Goal: Transaction & Acquisition: Purchase product/service

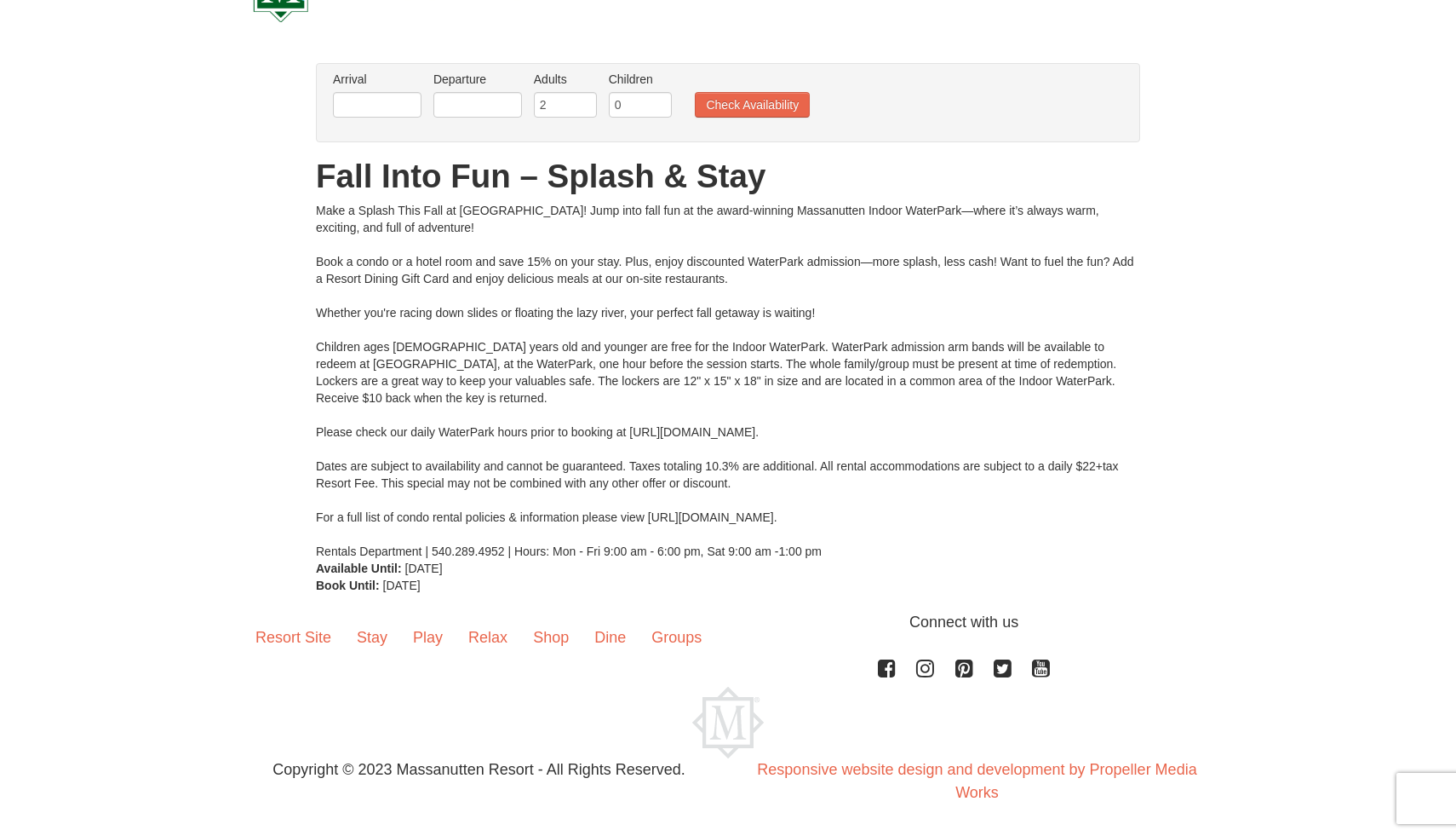
scroll to position [76, 0]
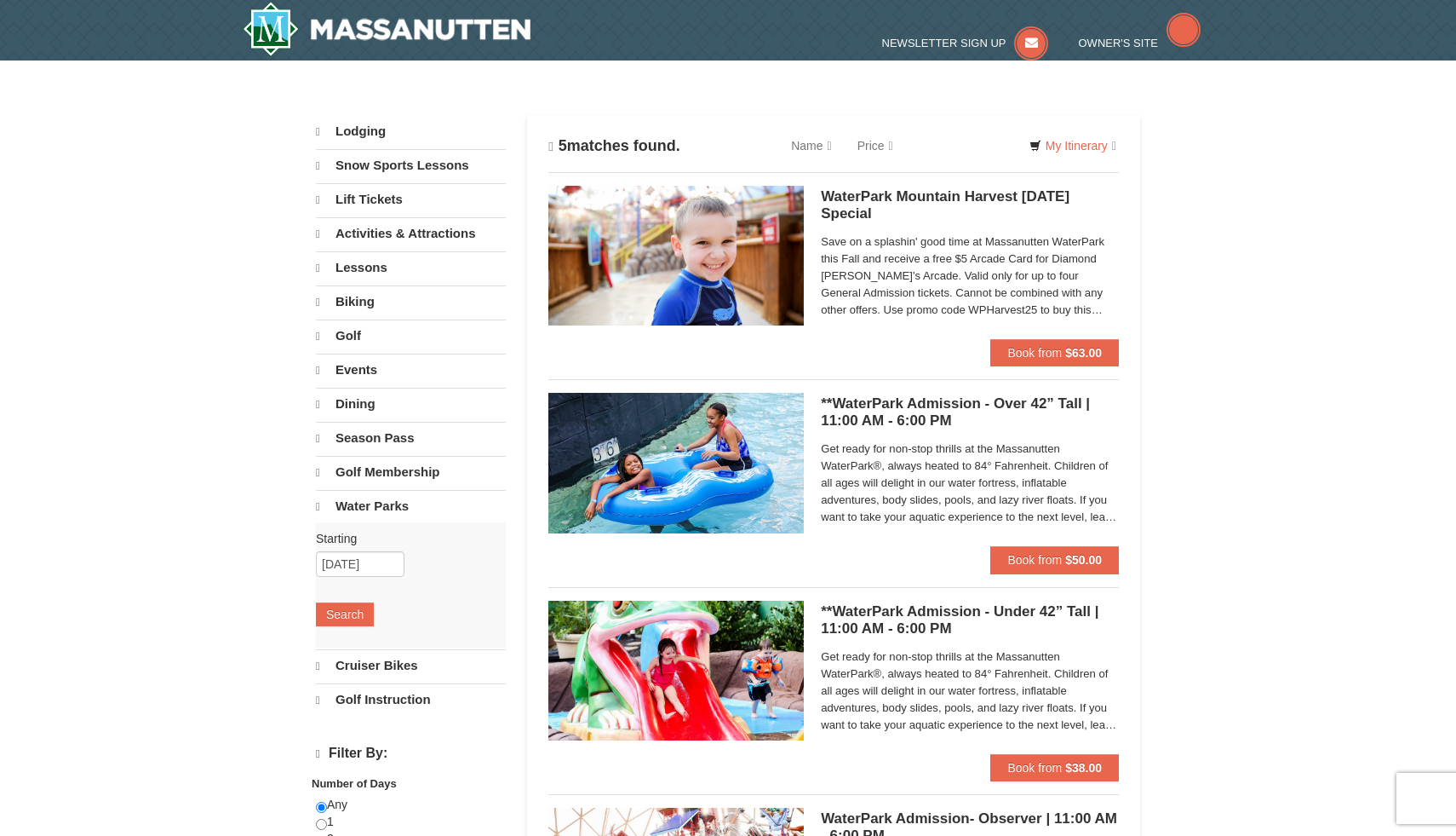
select select "10"
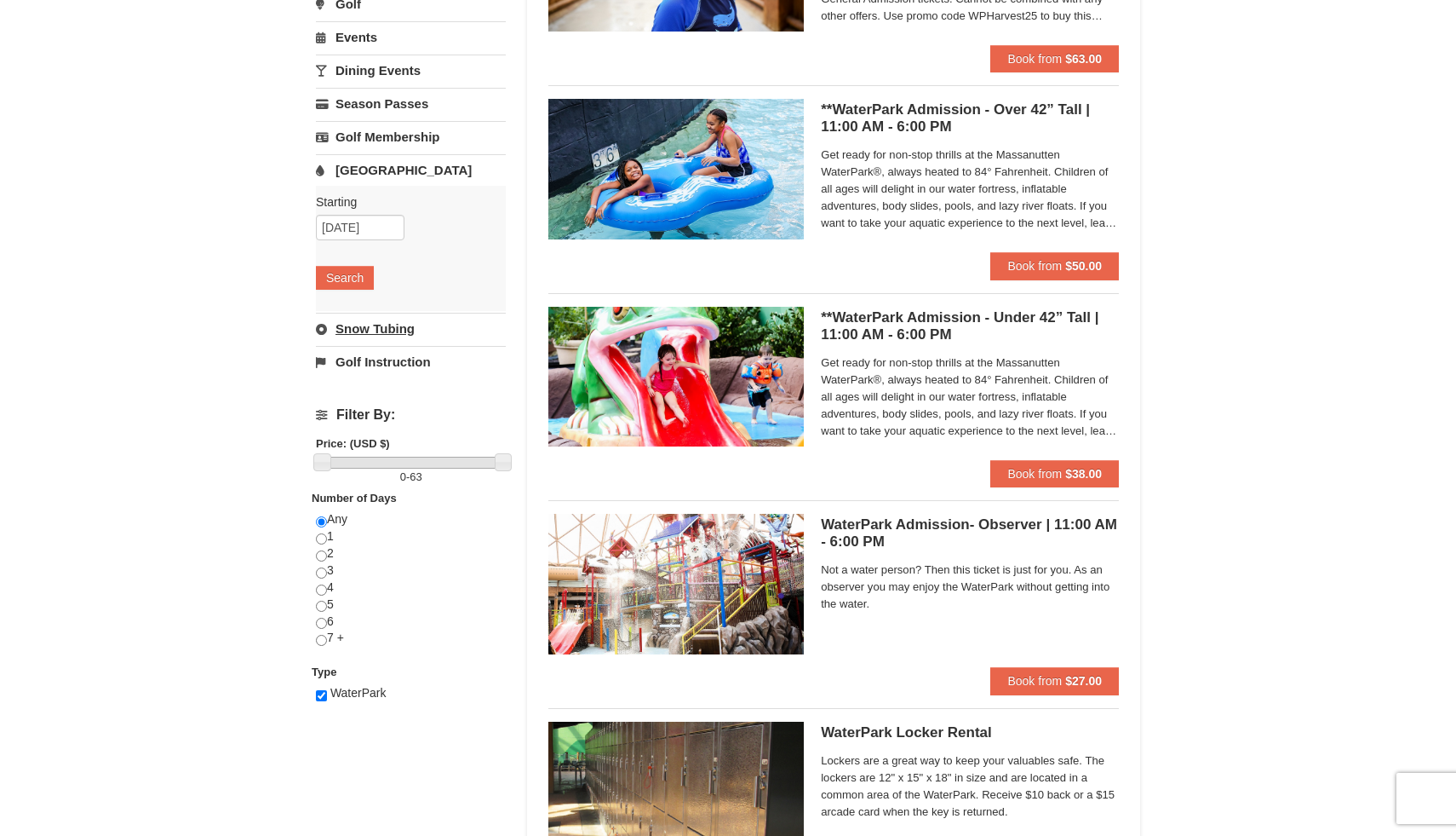
scroll to position [313, 0]
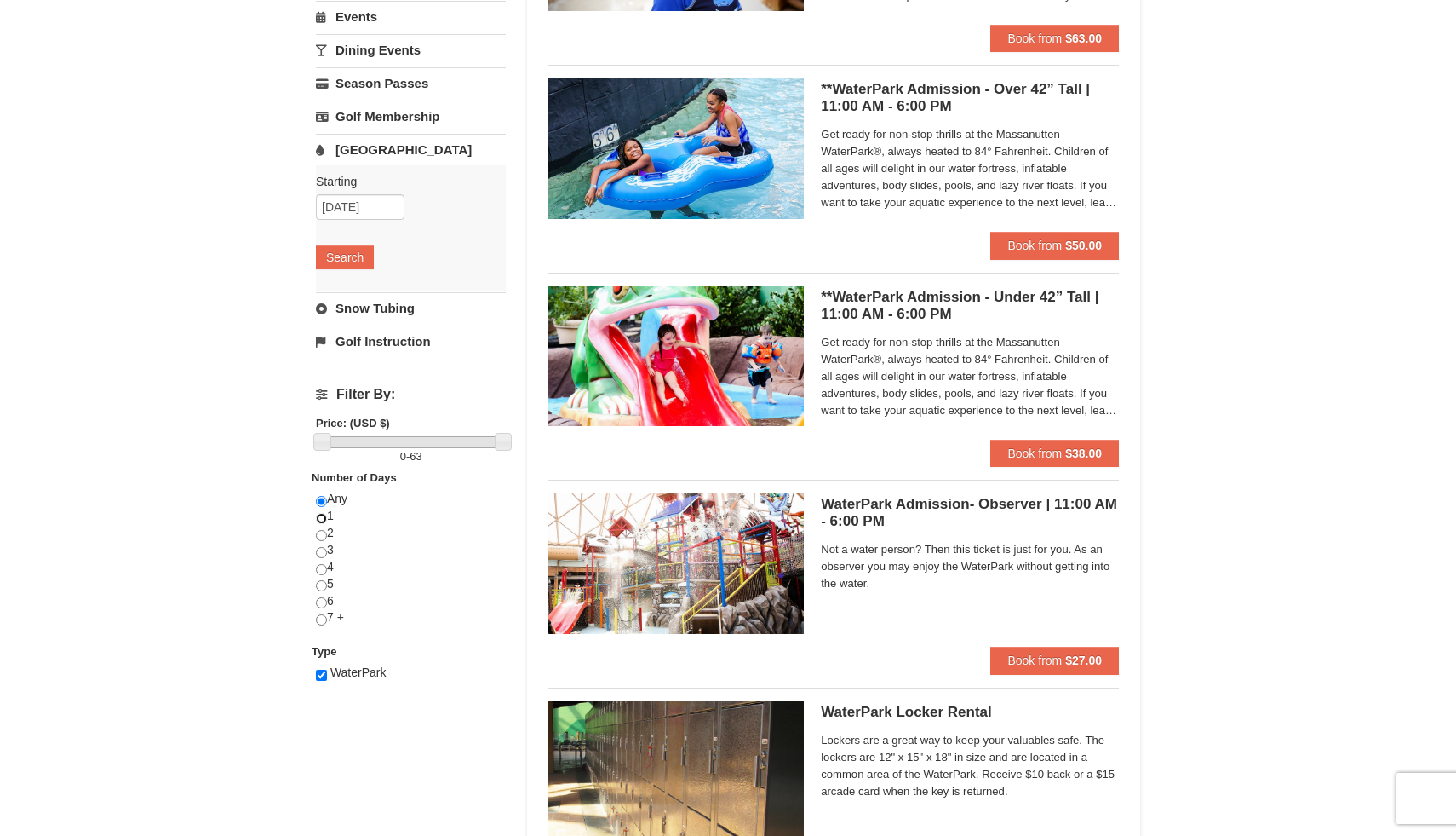
click at [322, 519] on input "radio" at bounding box center [322, 518] width 11 height 11
radio input "true"
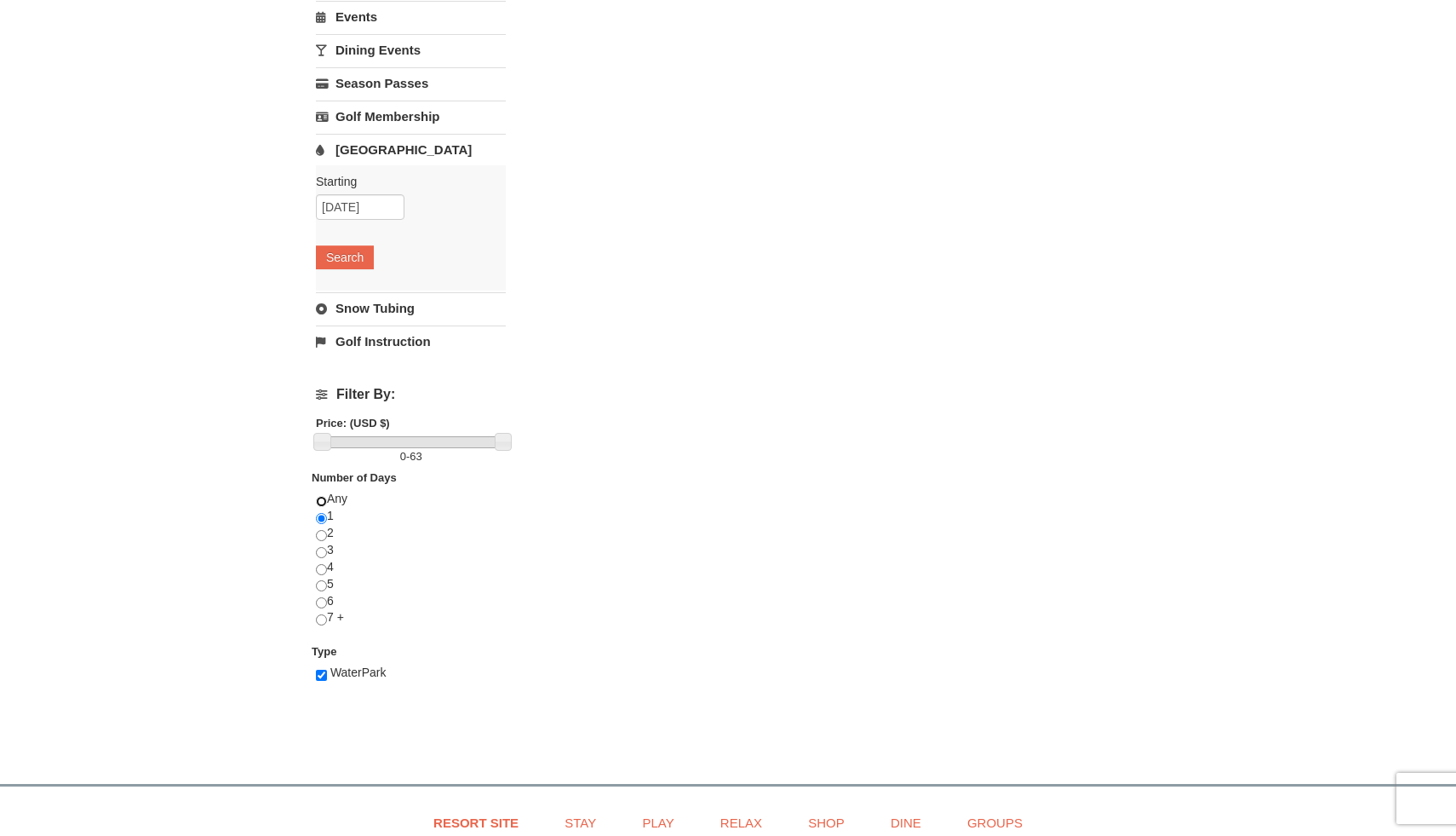
click at [326, 506] on input "radio" at bounding box center [322, 501] width 11 height 11
radio input "true"
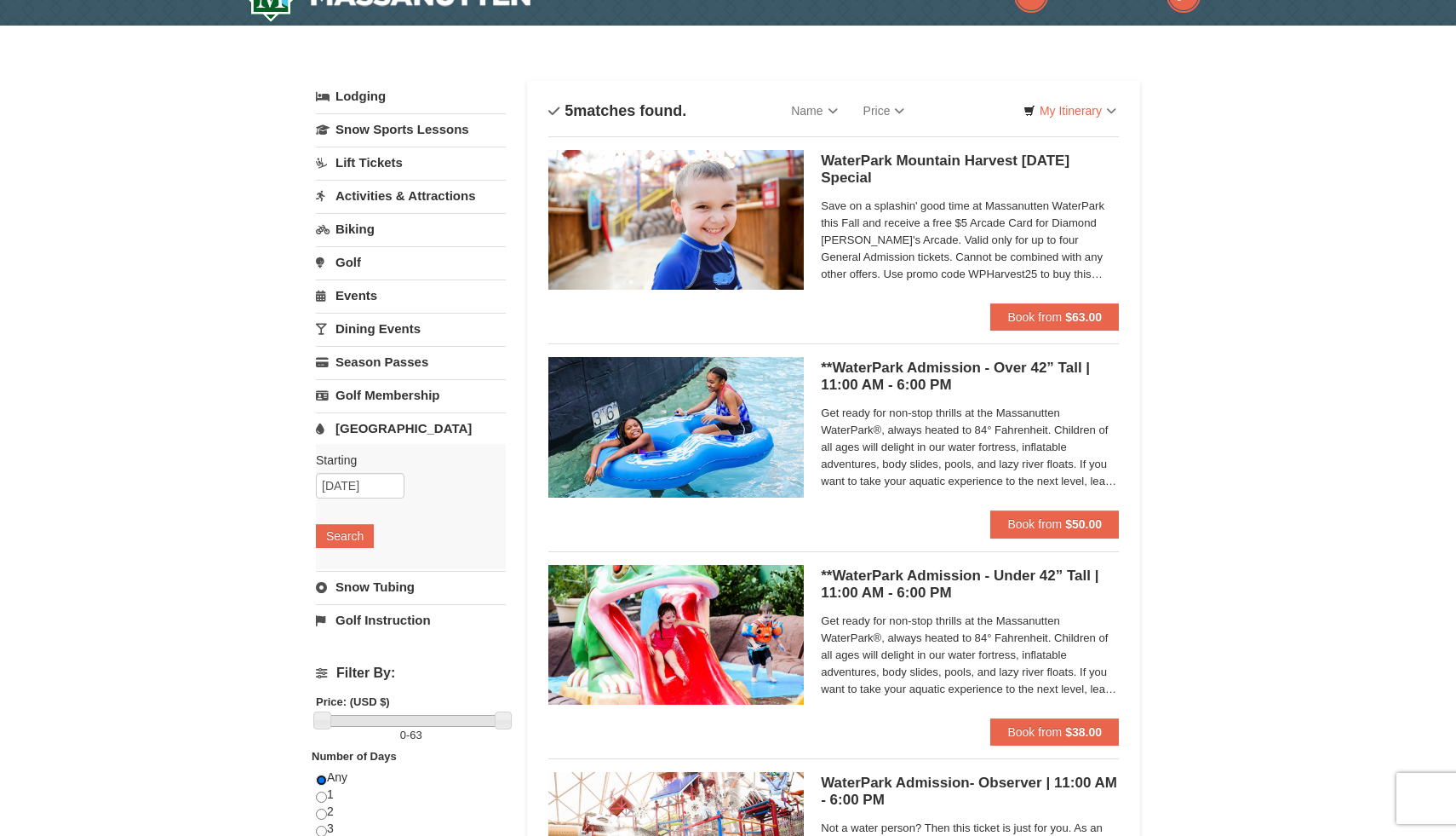
scroll to position [37, 0]
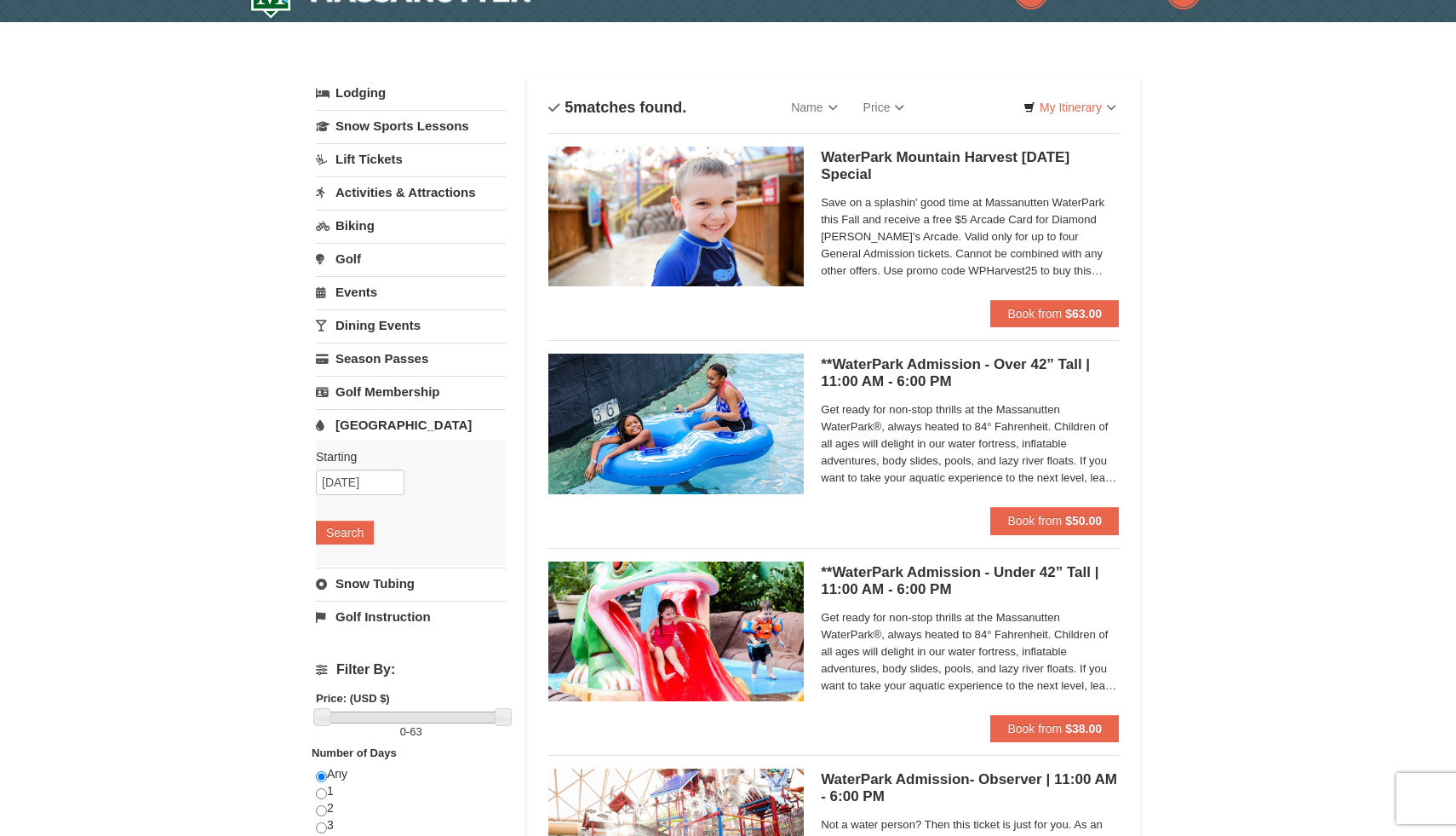
click at [1080, 270] on span "Save on a splashin' good time at Massanutten WaterPark this Fall and receive a …" at bounding box center [969, 236] width 298 height 85
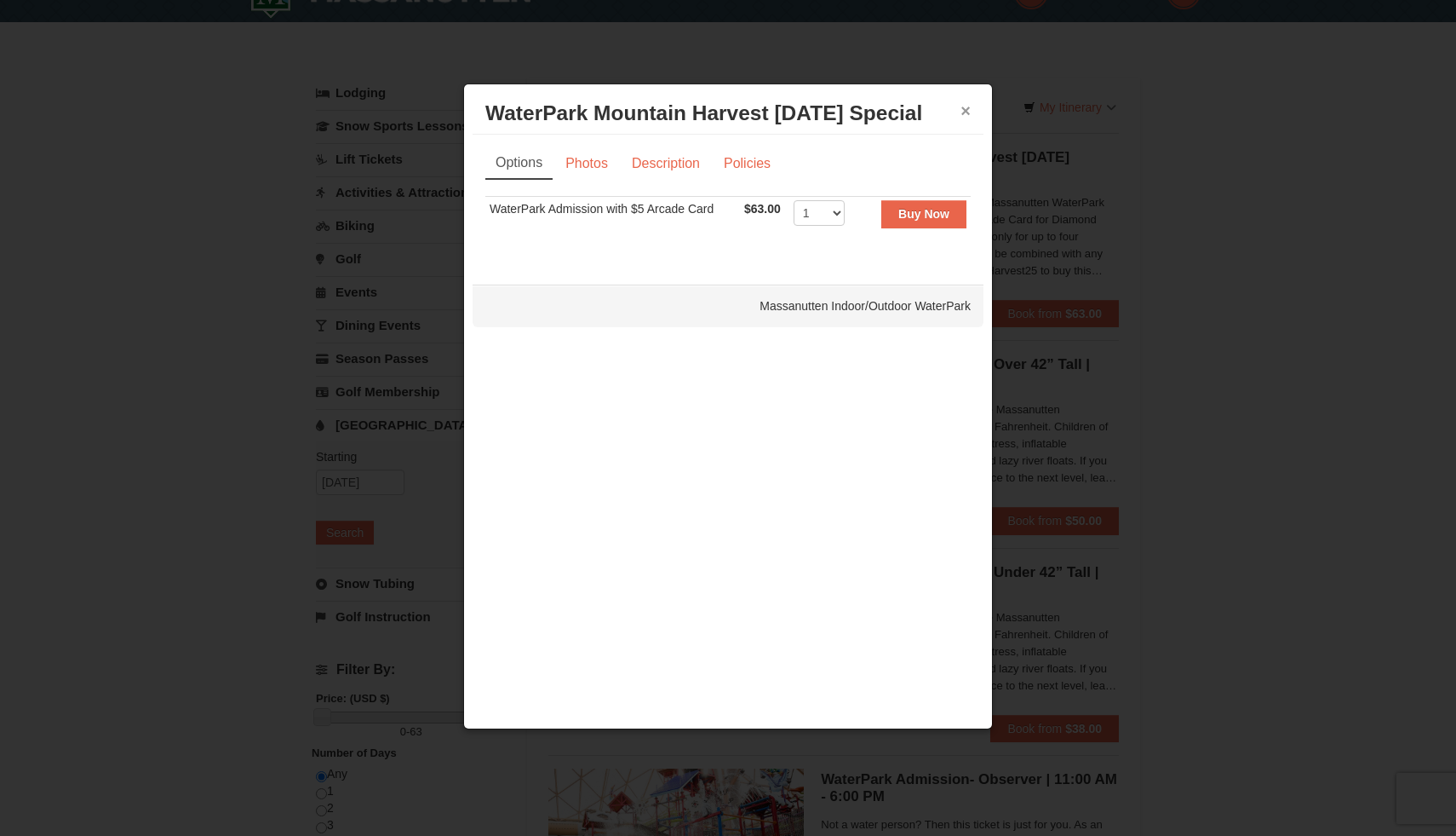
click at [962, 115] on button "×" at bounding box center [966, 111] width 10 height 17
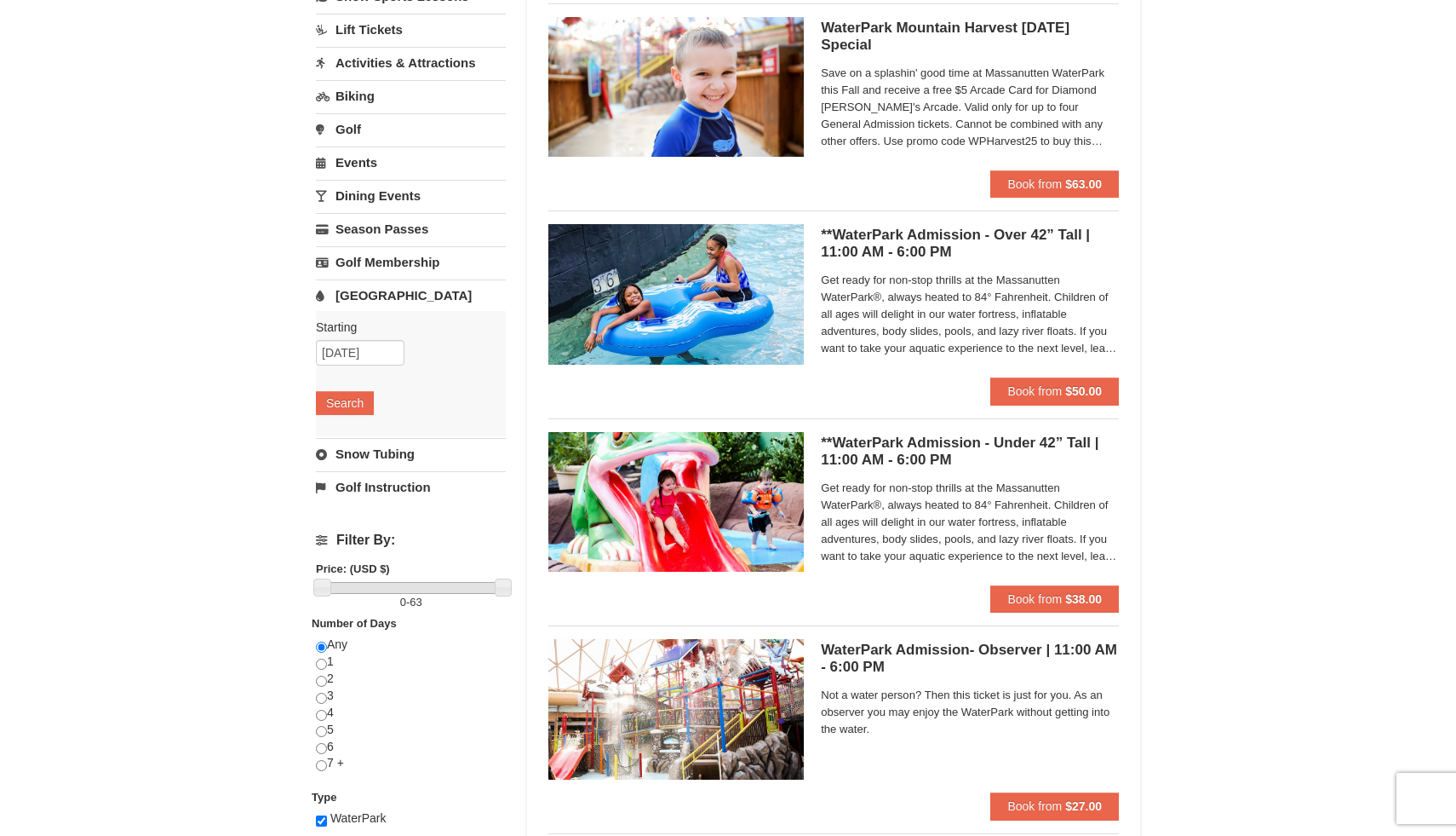
scroll to position [170, 0]
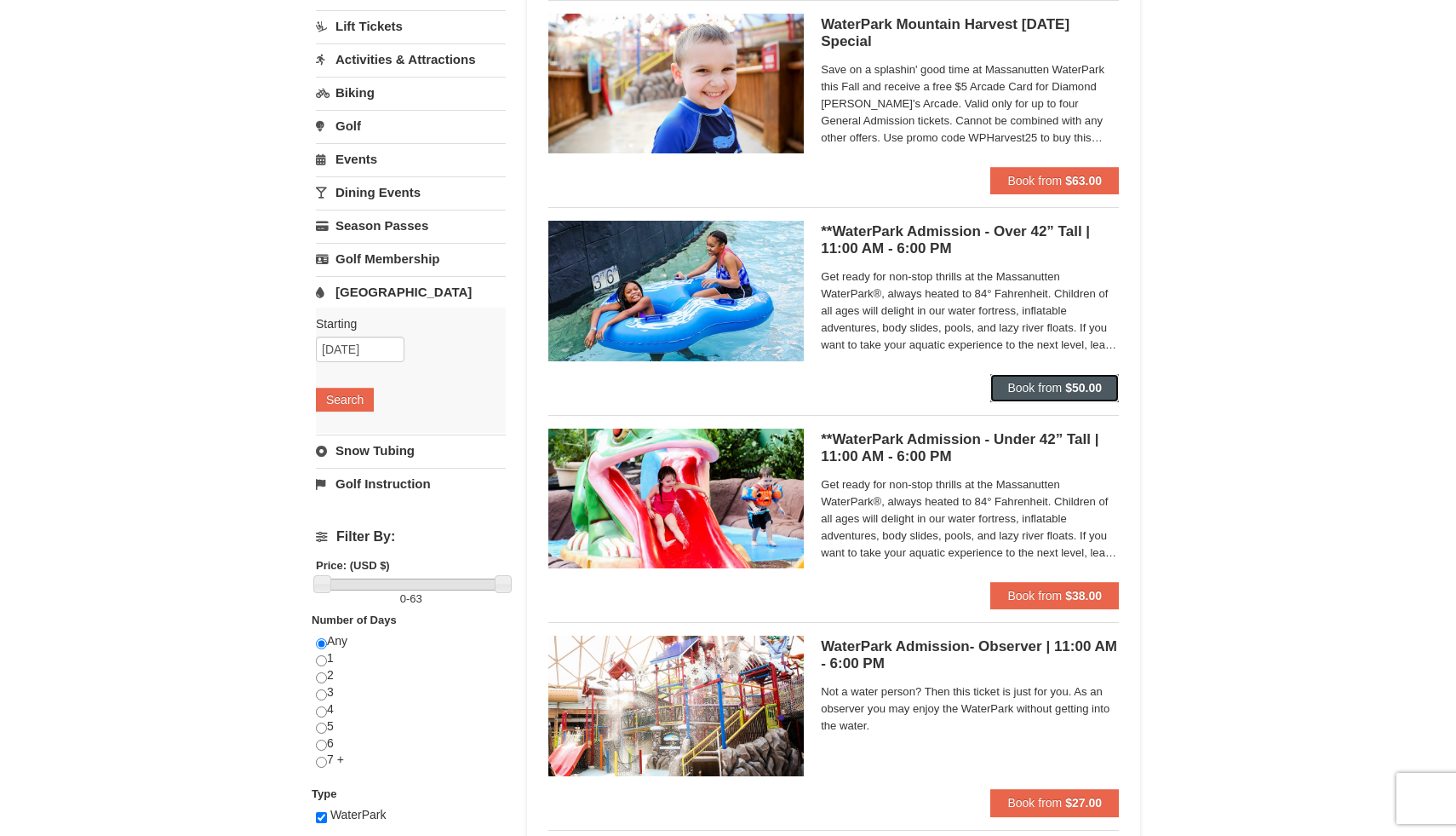
click at [1041, 389] on span "Book from" at bounding box center [1034, 387] width 54 height 13
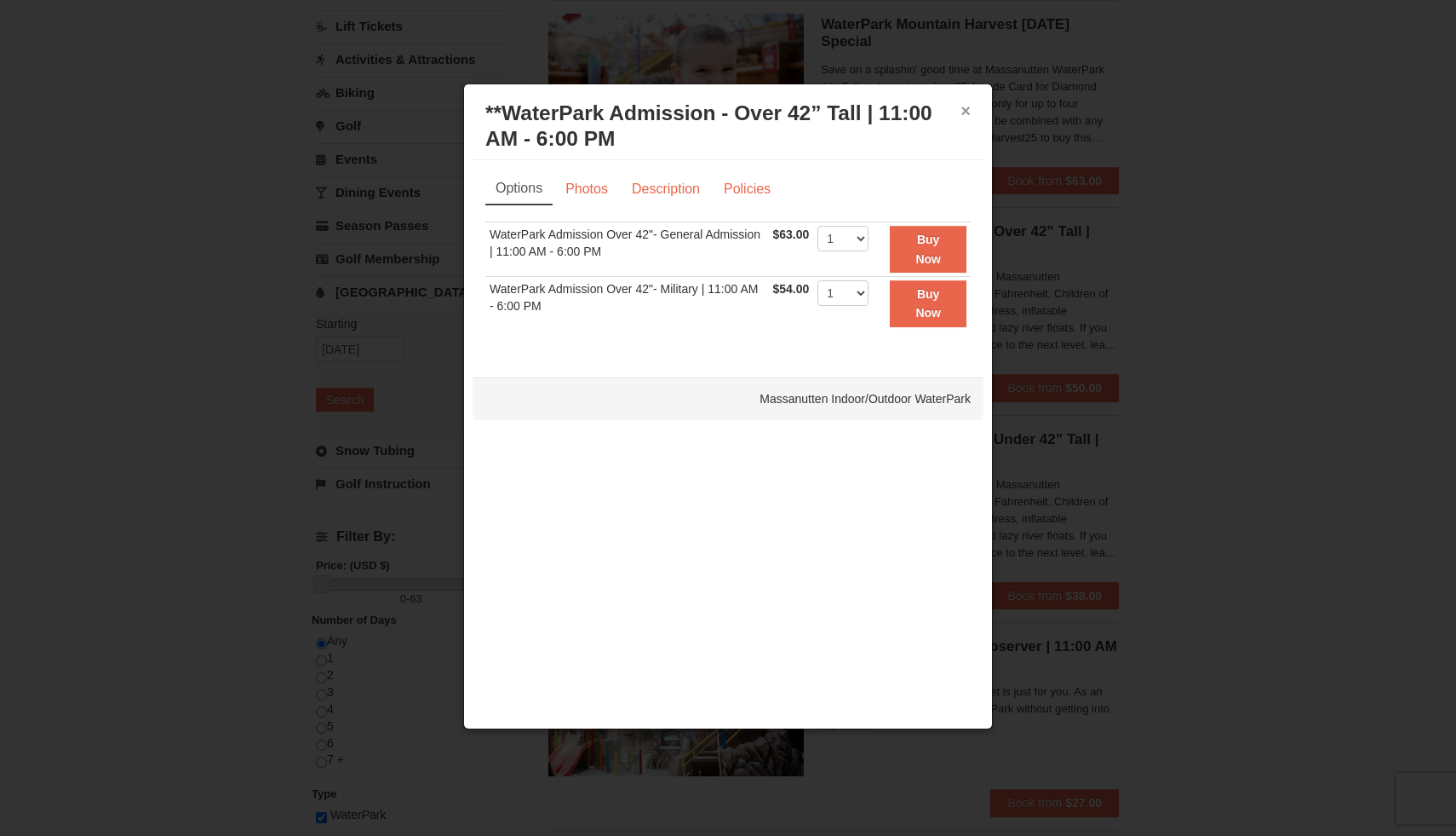
click at [968, 111] on button "×" at bounding box center [966, 111] width 10 height 17
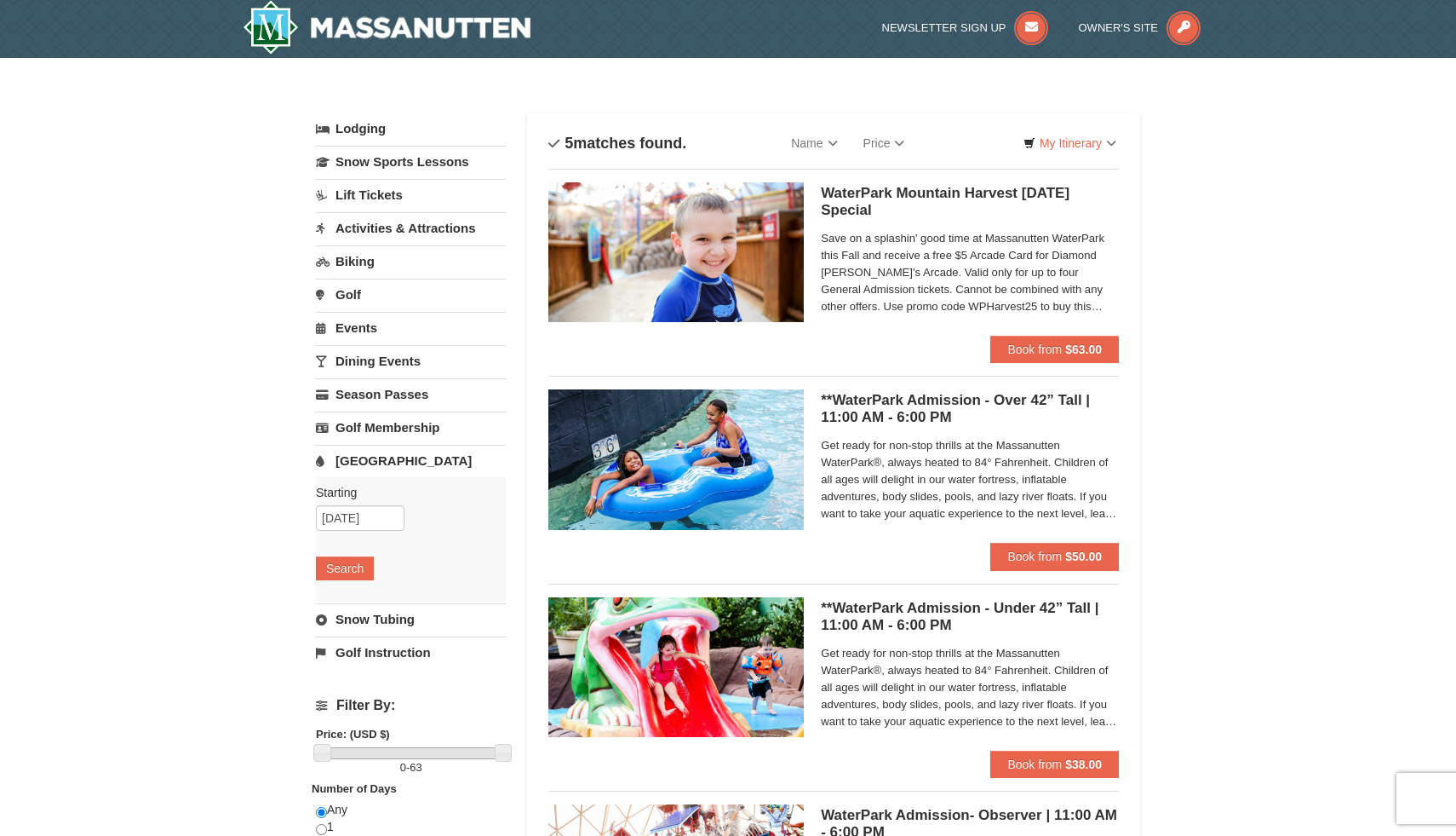
scroll to position [0, 0]
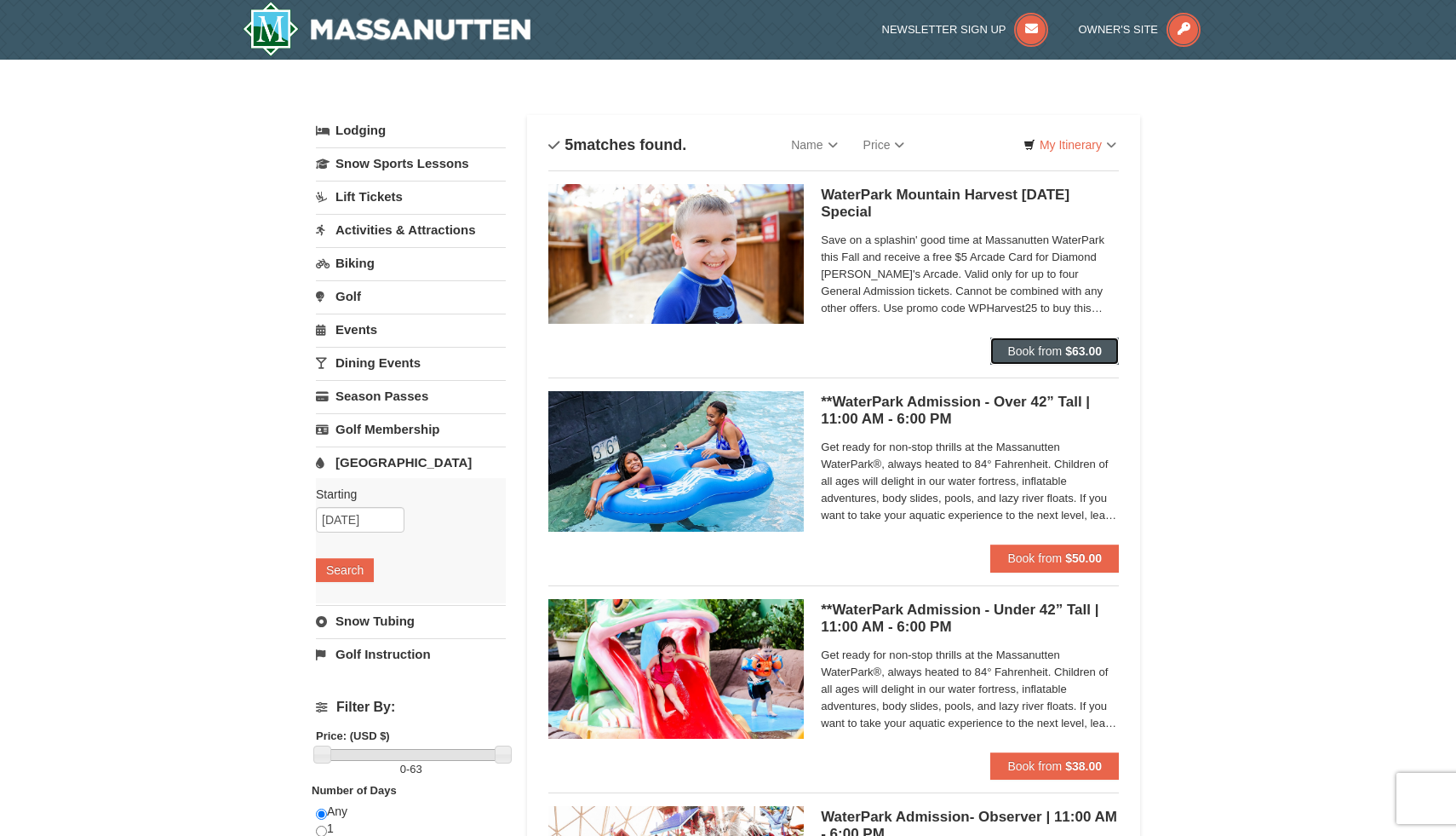
click at [1035, 351] on span "Book from" at bounding box center [1034, 351] width 54 height 13
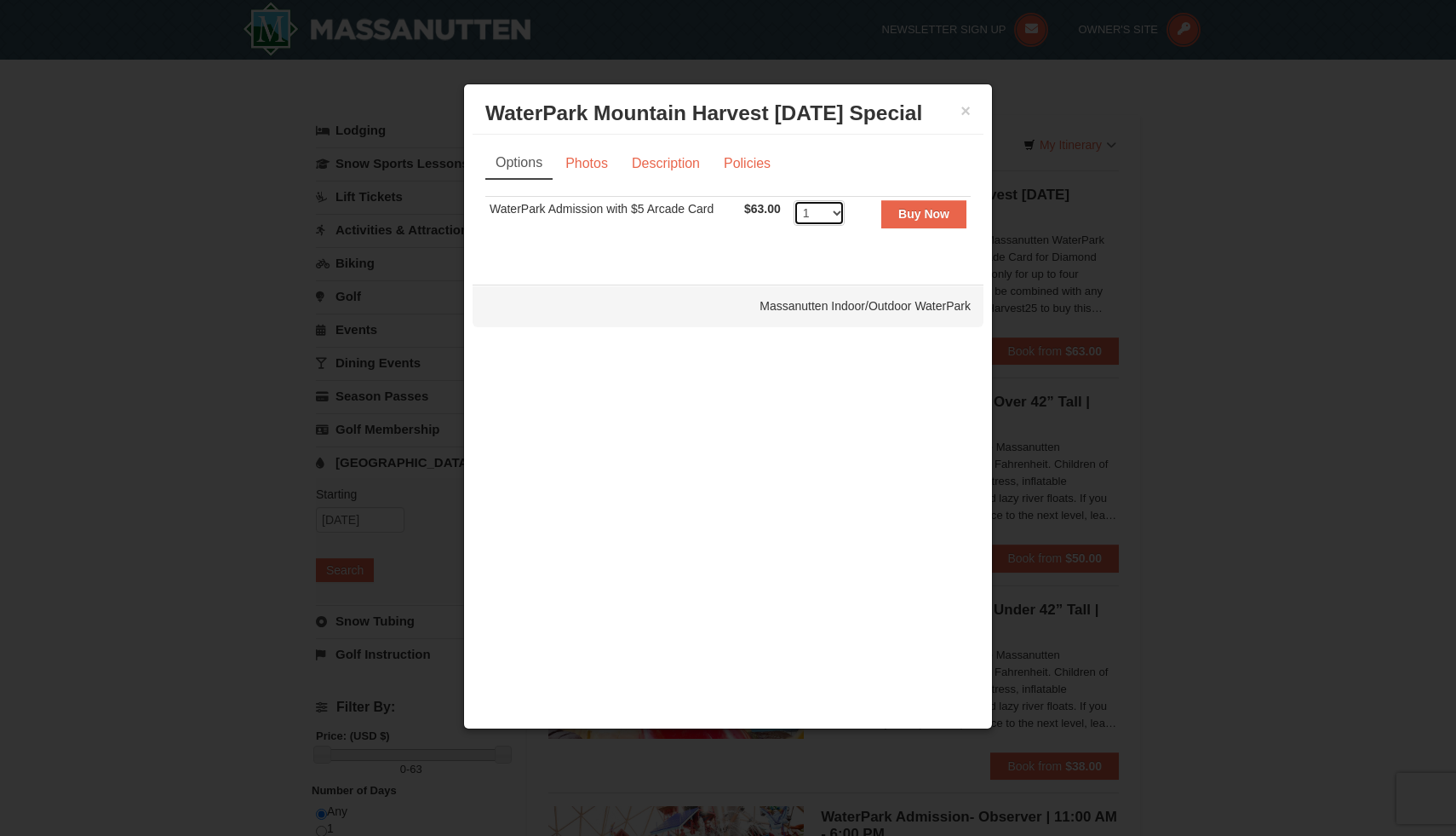
click at [835, 213] on select "1 2 3 4 5 6 7 8 9 10 11 12 13 14 15 16 17 18 19 20 21 22" at bounding box center [820, 213] width 52 height 26
click at [794, 200] on select "1 2 3 4 5 6 7 8 9 10 11 12 13 14 15 16 17 18 19 20 21 22" at bounding box center [820, 213] width 52 height 26
click at [596, 166] on link "Photos" at bounding box center [587, 163] width 65 height 32
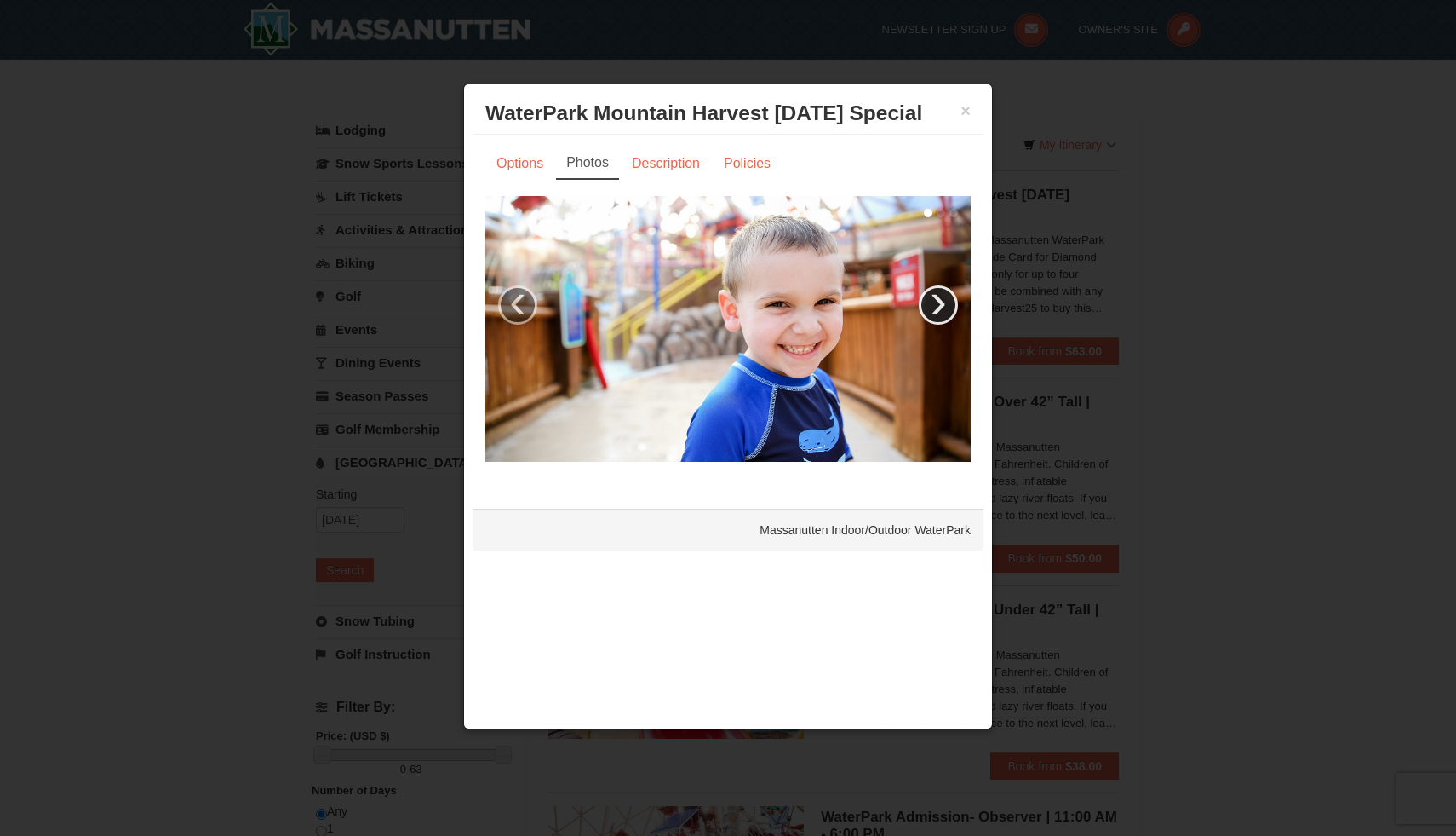
click at [940, 298] on link "›" at bounding box center [938, 304] width 39 height 39
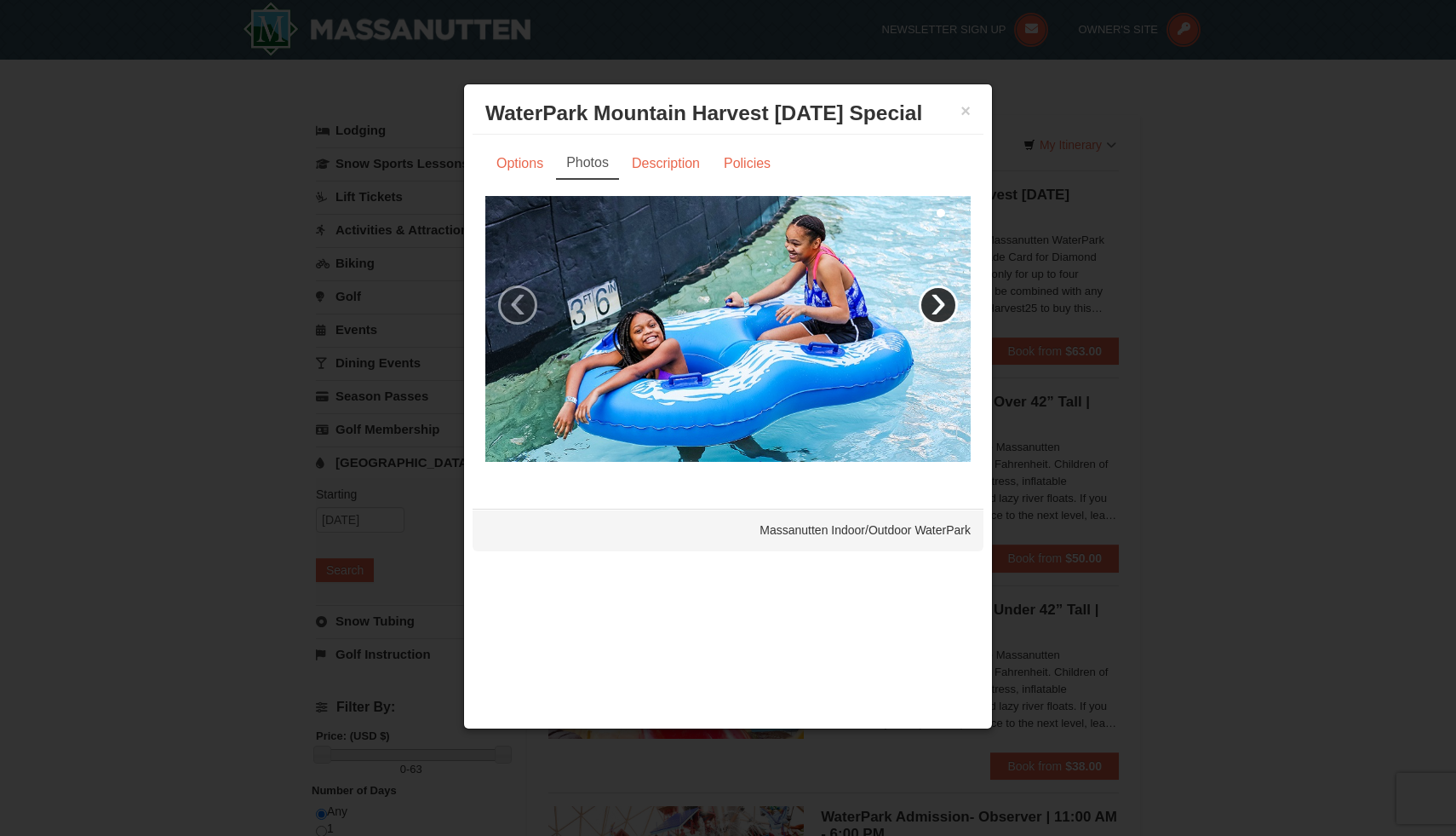
click at [940, 298] on link "›" at bounding box center [938, 304] width 39 height 39
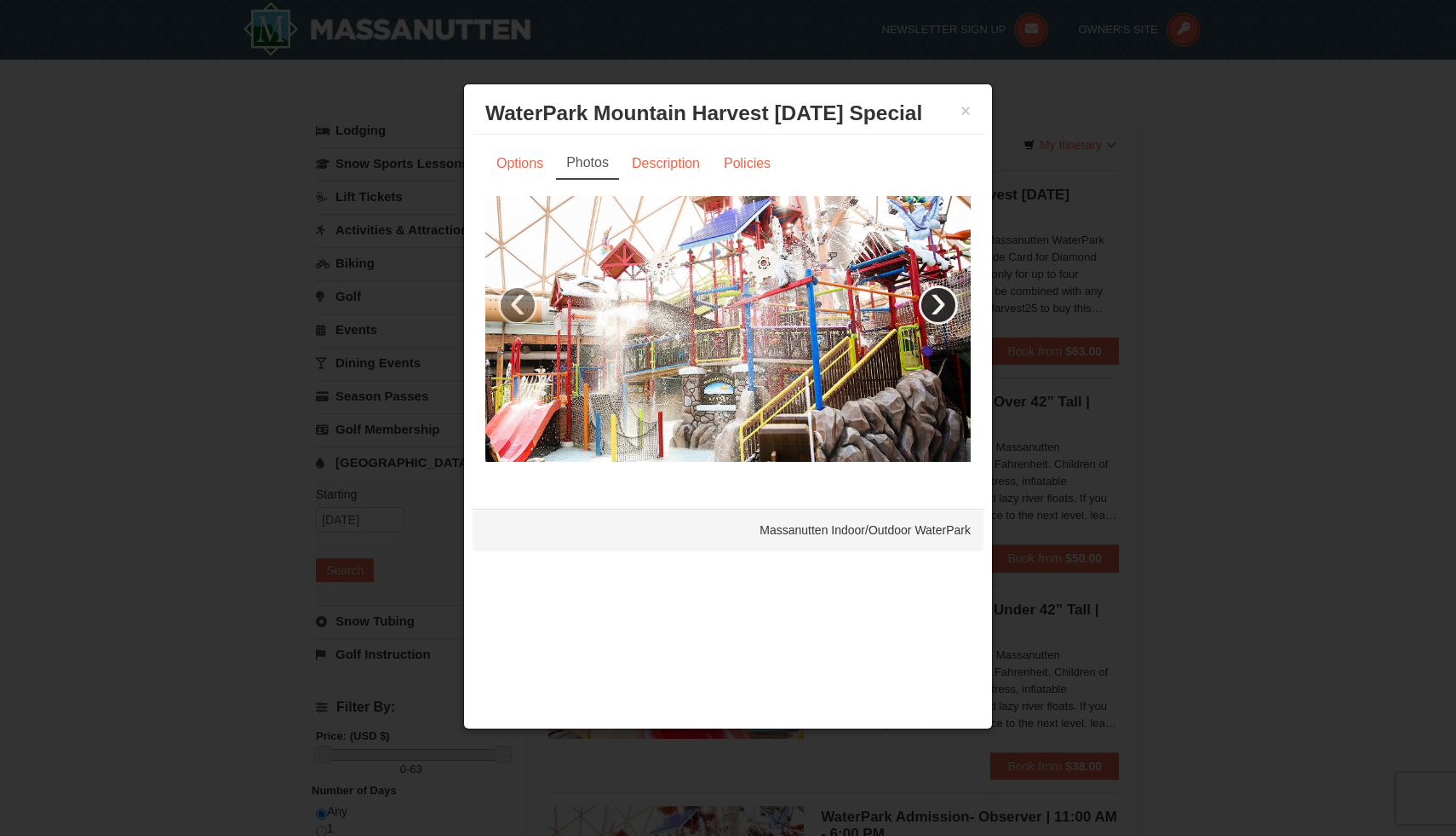
click at [940, 298] on link "›" at bounding box center [938, 304] width 39 height 39
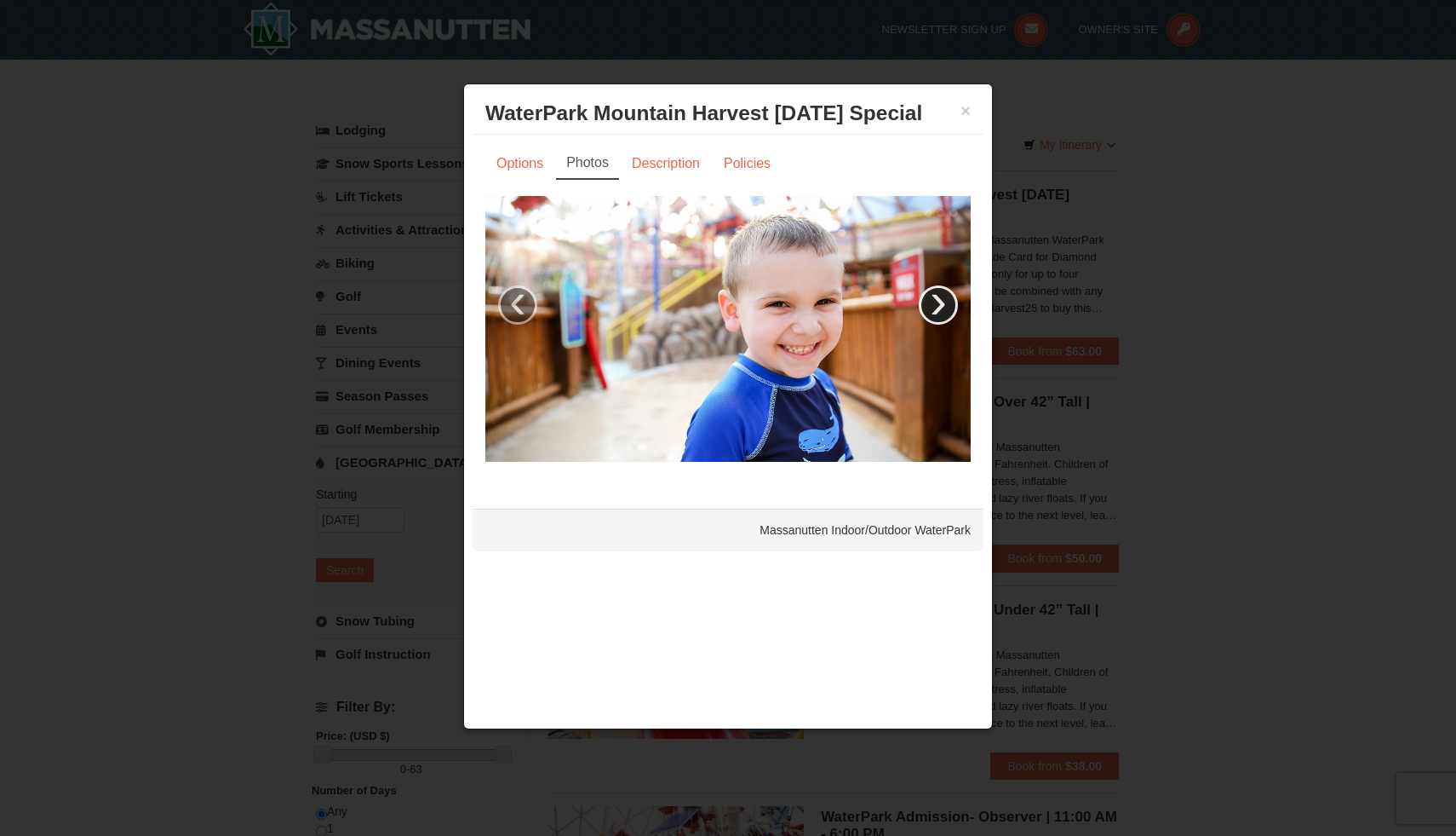
click at [940, 298] on link "›" at bounding box center [938, 304] width 39 height 39
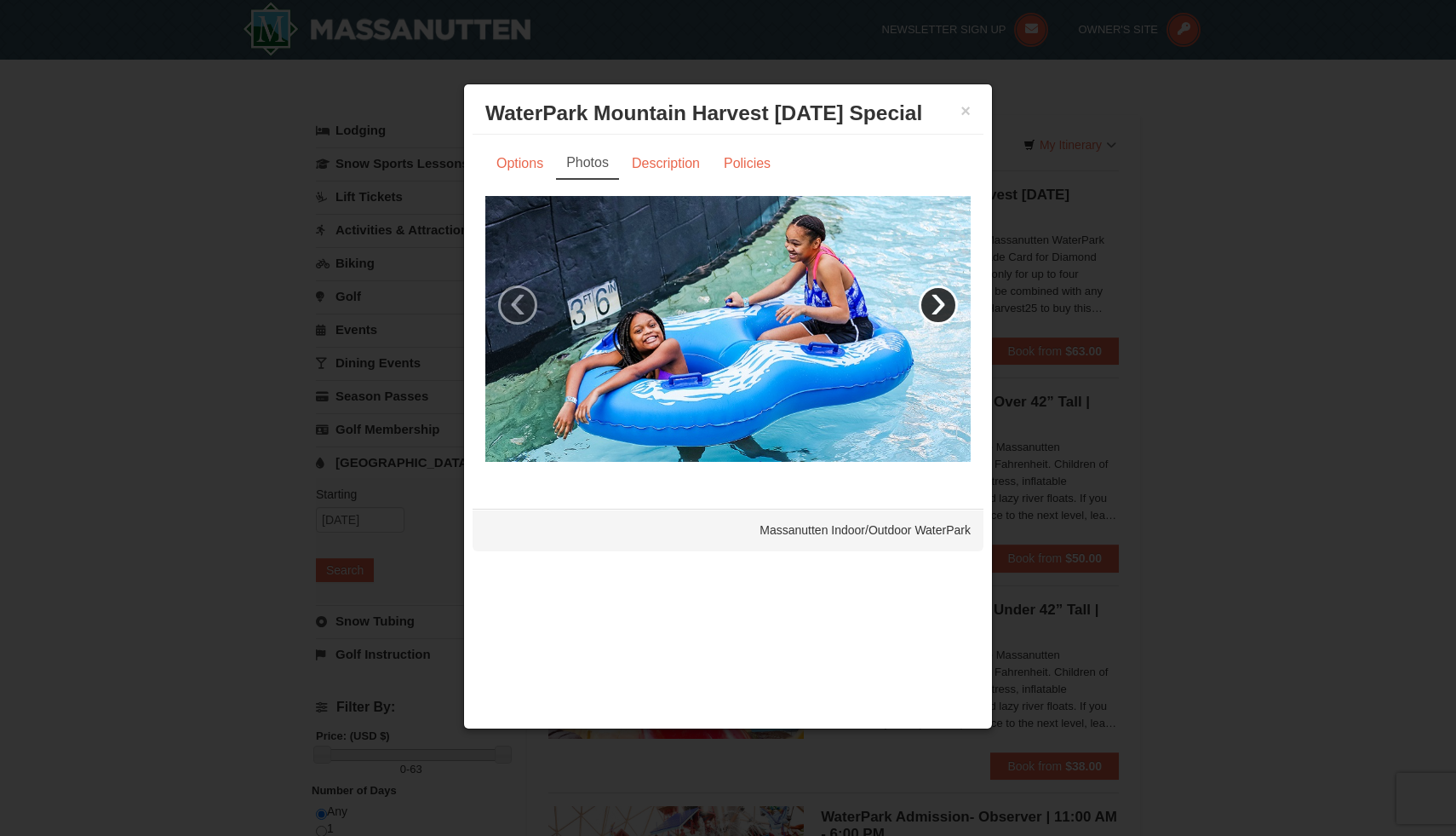
click at [940, 298] on link "›" at bounding box center [938, 304] width 39 height 39
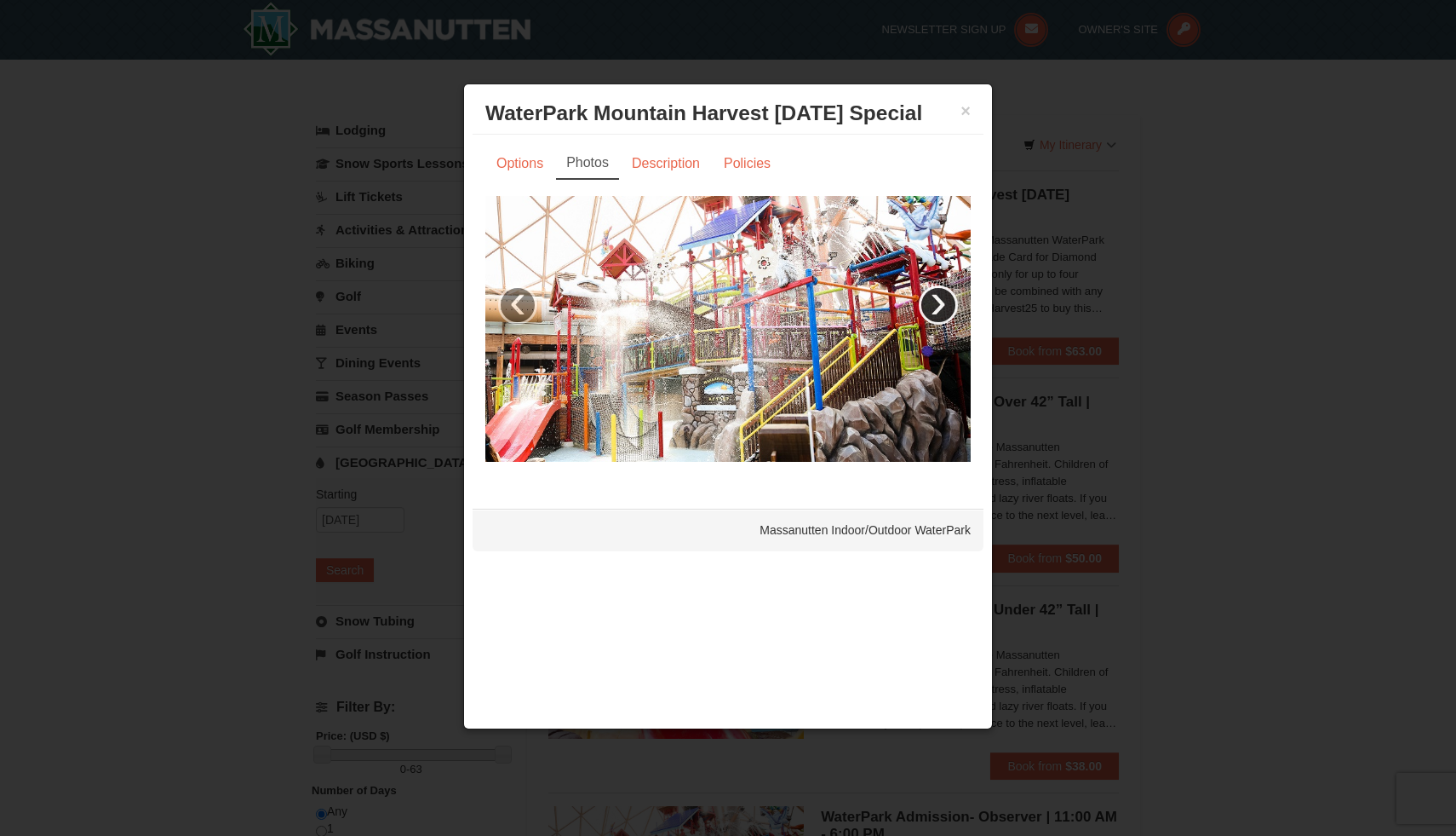
click at [940, 298] on link "›" at bounding box center [938, 304] width 39 height 39
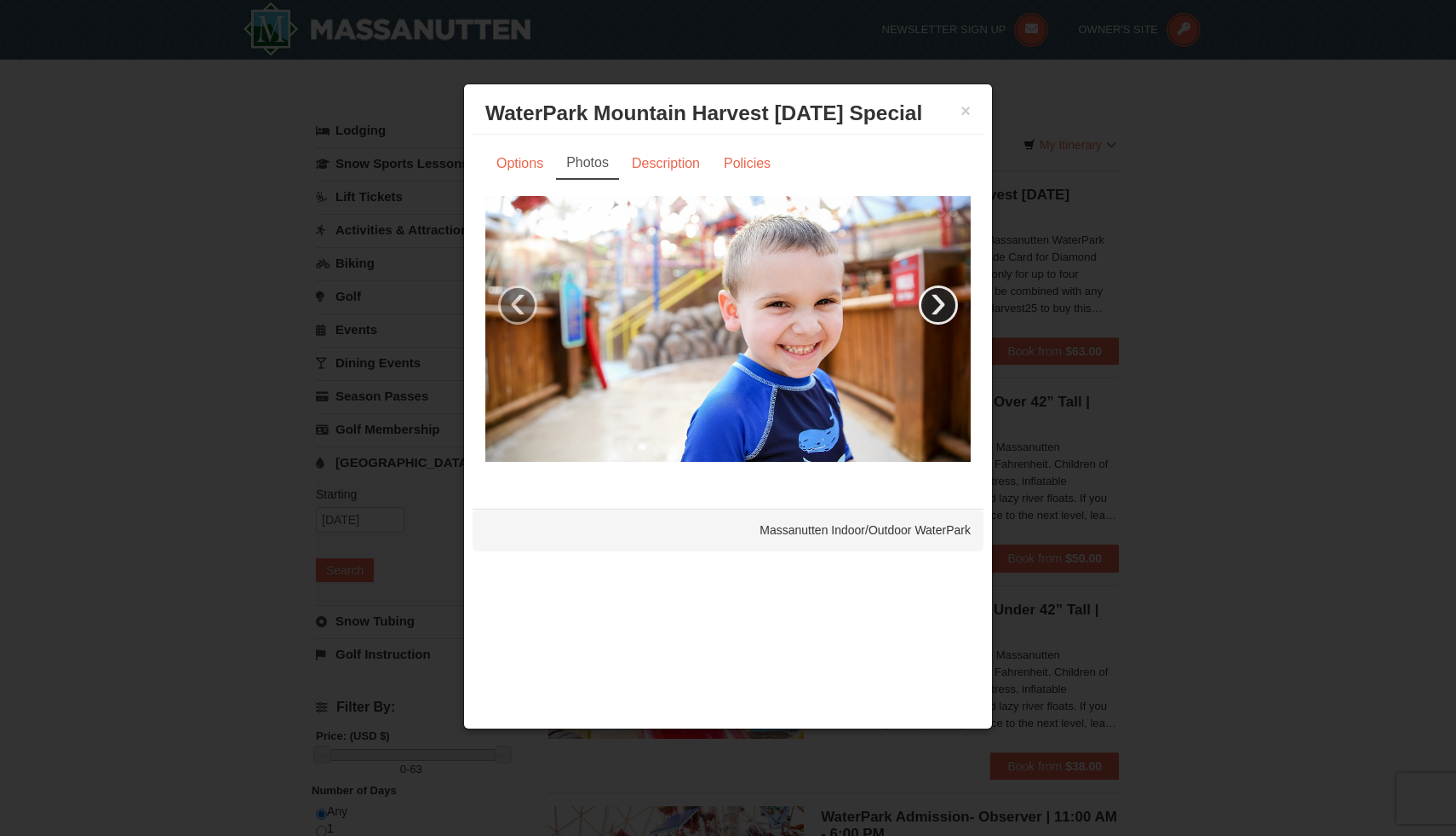
click at [940, 298] on link "›" at bounding box center [938, 304] width 39 height 39
click at [657, 168] on link "Description" at bounding box center [666, 163] width 91 height 32
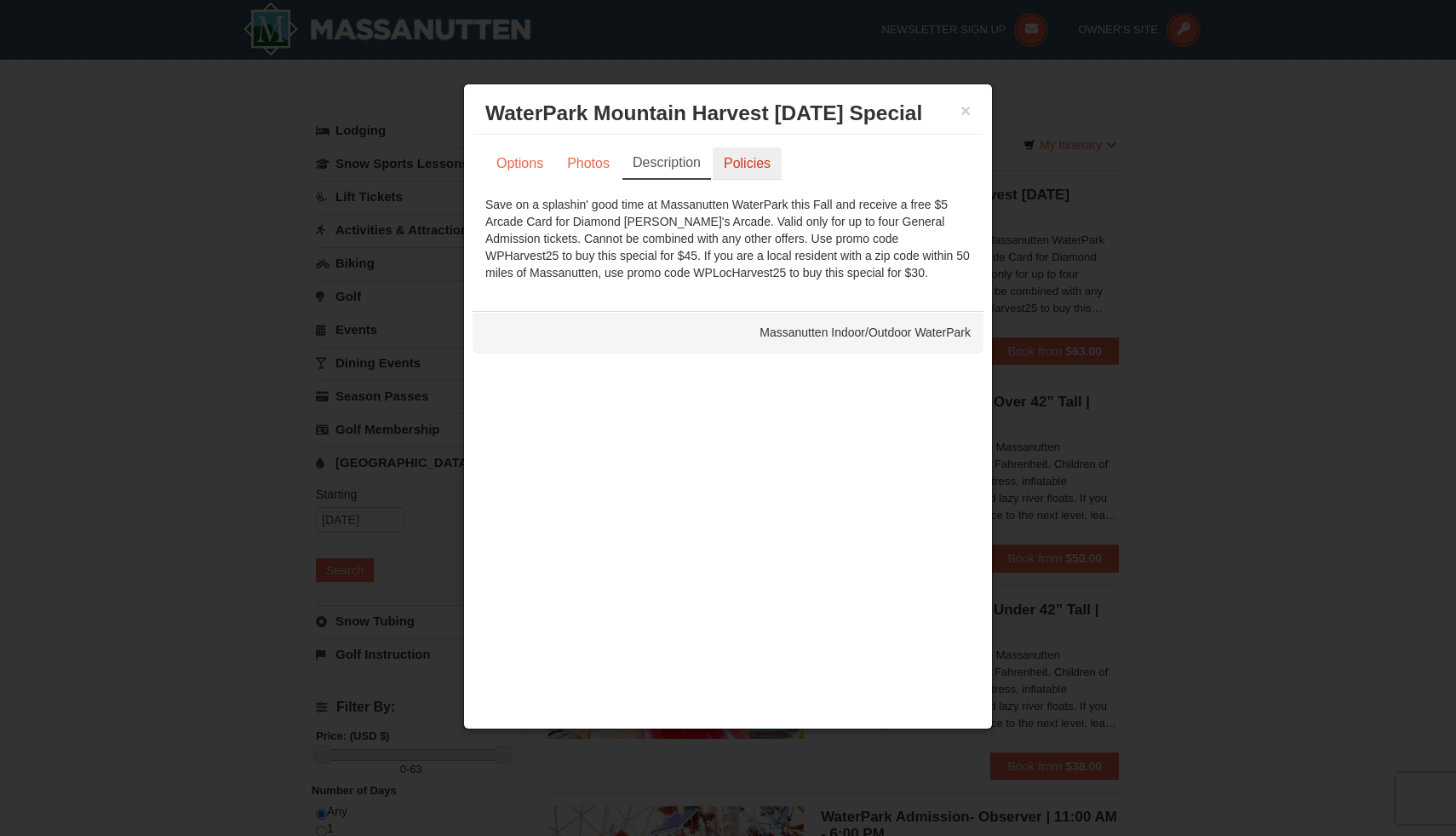
click at [758, 162] on link "Policies" at bounding box center [747, 163] width 69 height 32
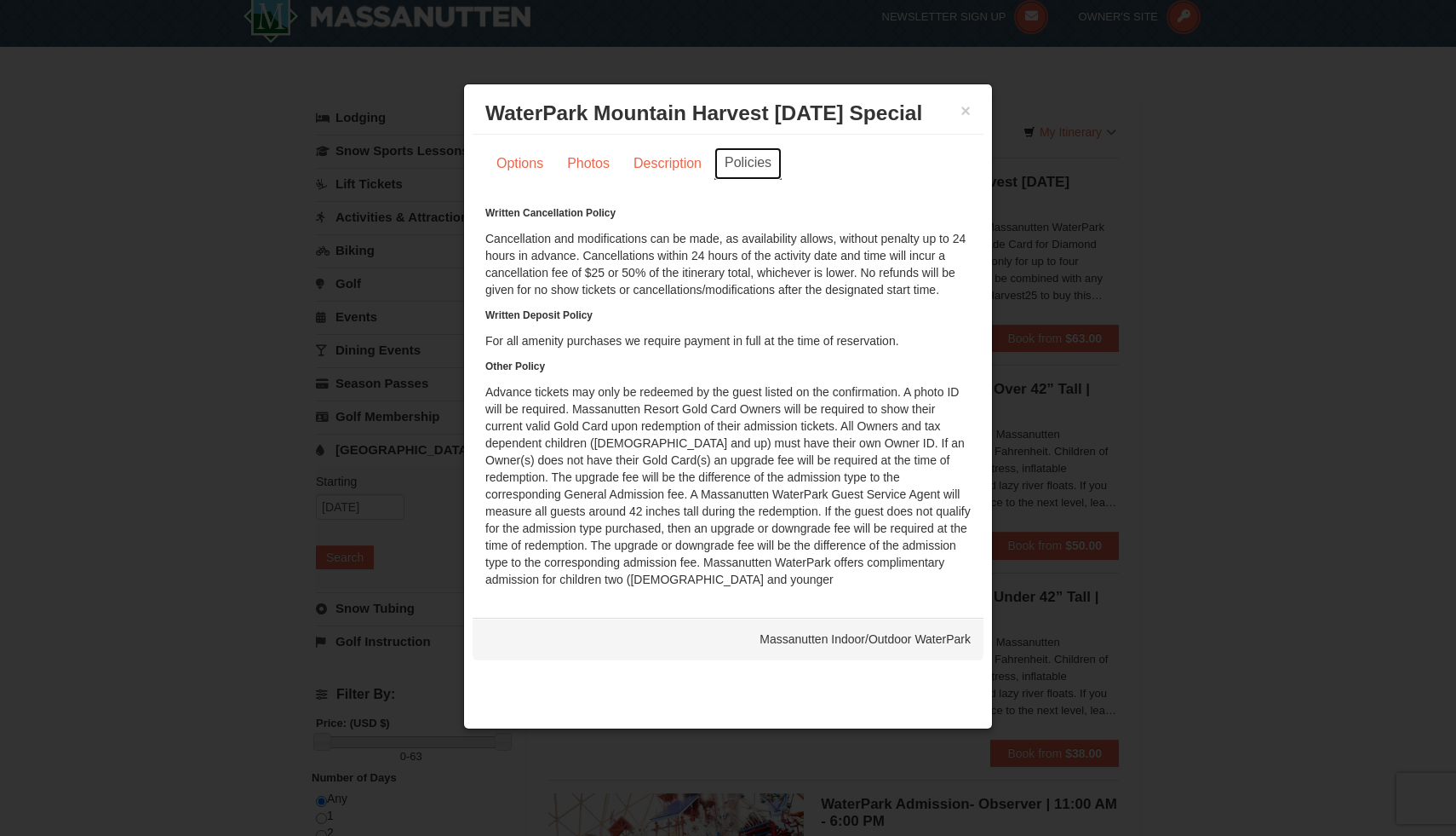
scroll to position [16, 0]
click at [530, 157] on link "Options" at bounding box center [520, 163] width 69 height 32
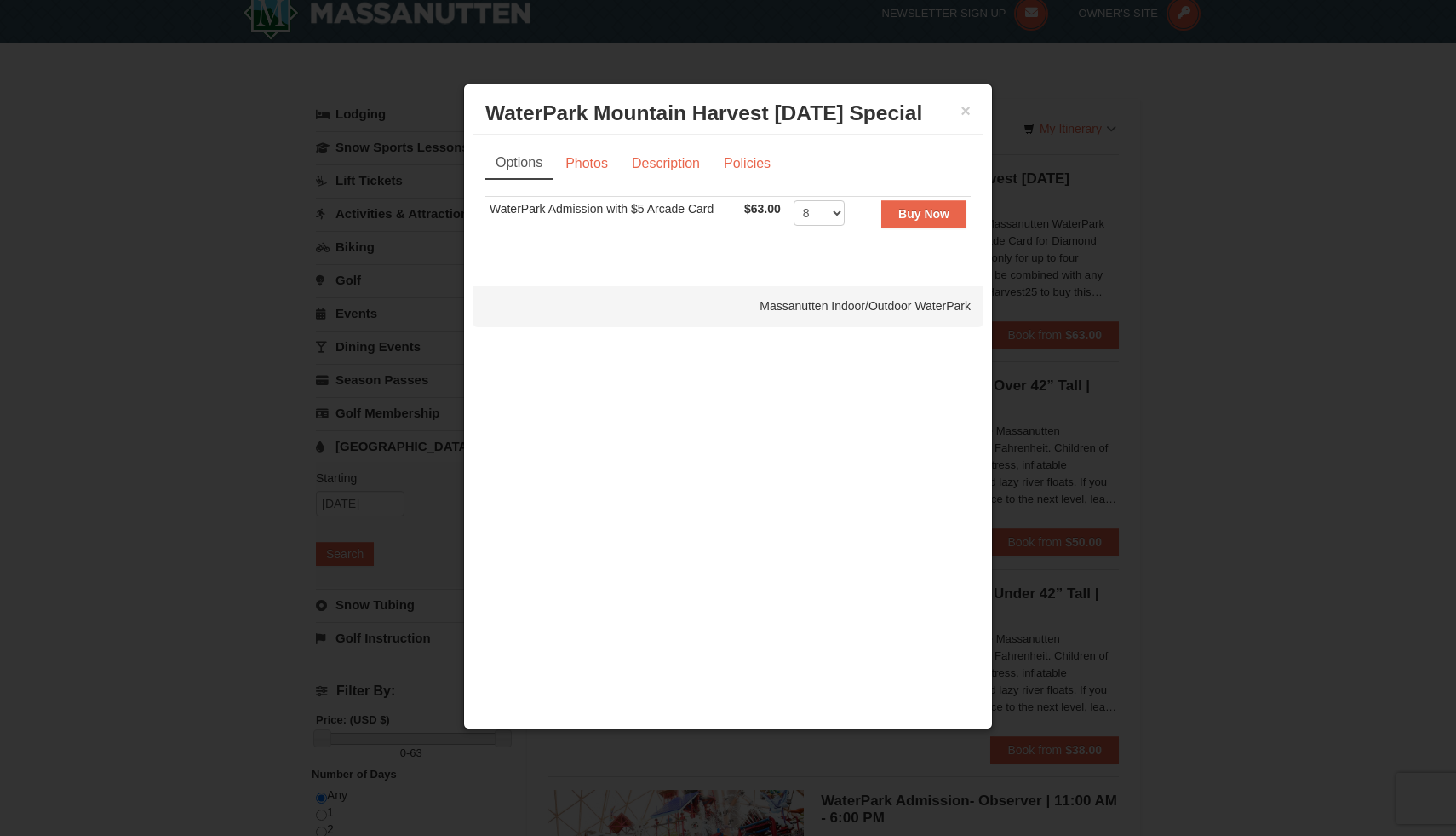
click at [523, 163] on link "Options" at bounding box center [519, 163] width 68 height 32
click at [838, 216] on select "1 2 3 4 5 6 7 8 9 10 11 12 13 14 15 16 17 18 19 20 21 22" at bounding box center [820, 213] width 52 height 26
select select "10"
click at [794, 200] on select "1 2 3 4 5 6 7 8 9 10 11 12 13 14 15 16 17 18 19 20 21 22" at bounding box center [820, 213] width 52 height 26
click at [923, 223] on button "Buy Now" at bounding box center [924, 214] width 85 height 28
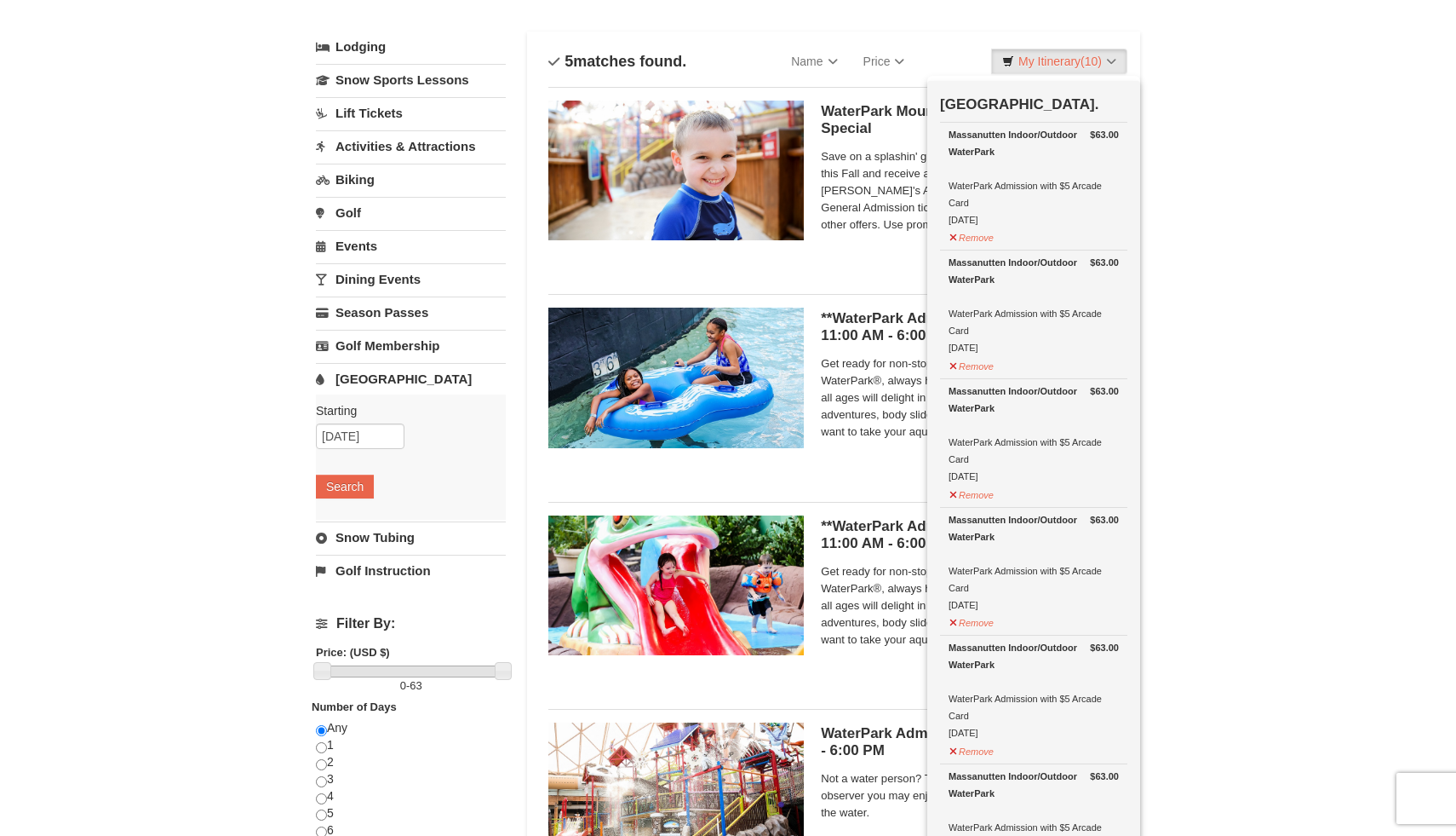
scroll to position [82, 0]
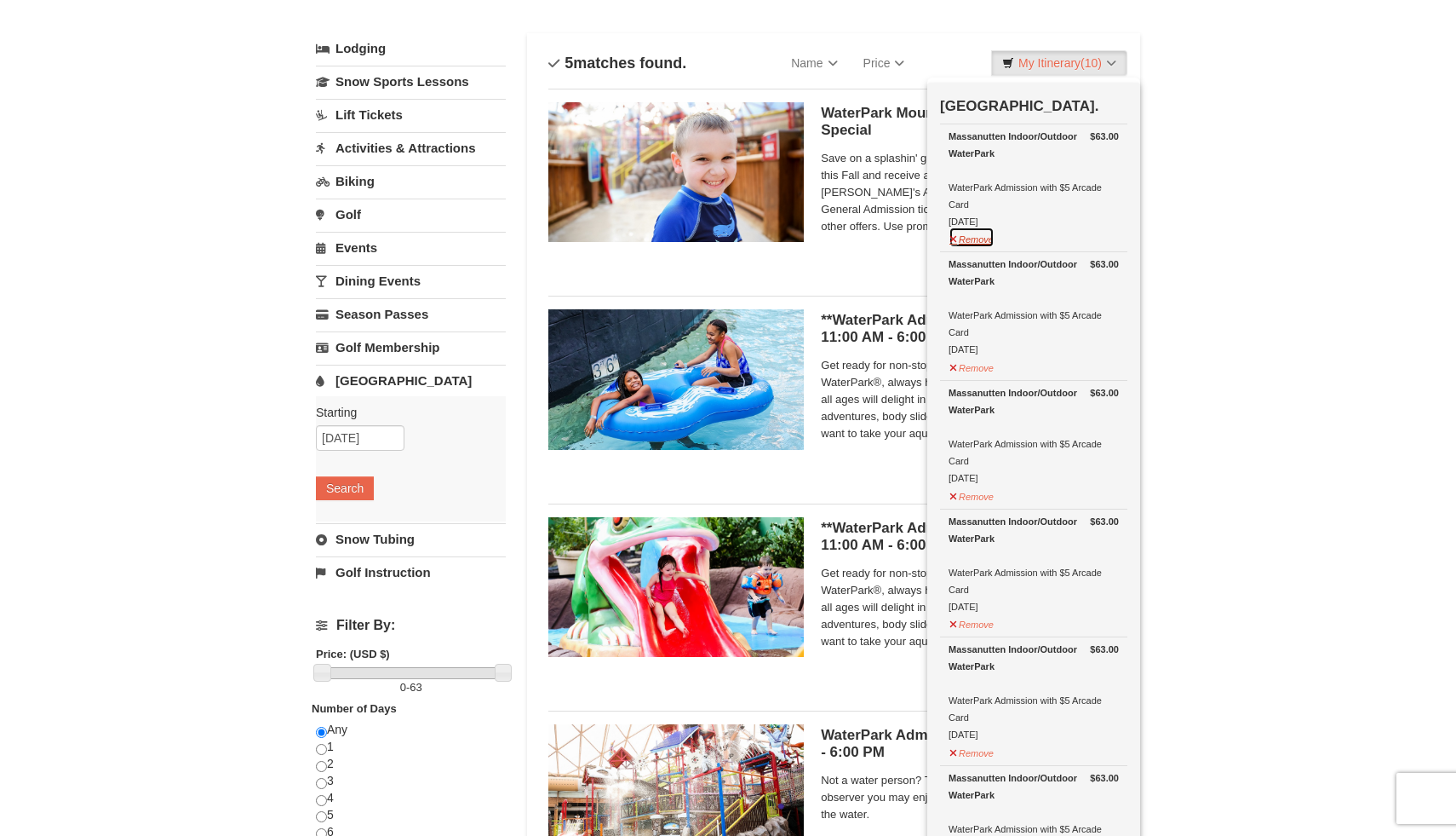
click at [954, 236] on button "Remove" at bounding box center [971, 237] width 46 height 21
click at [954, 238] on button "Remove" at bounding box center [971, 237] width 46 height 21
click at [954, 233] on button "Remove" at bounding box center [971, 237] width 46 height 21
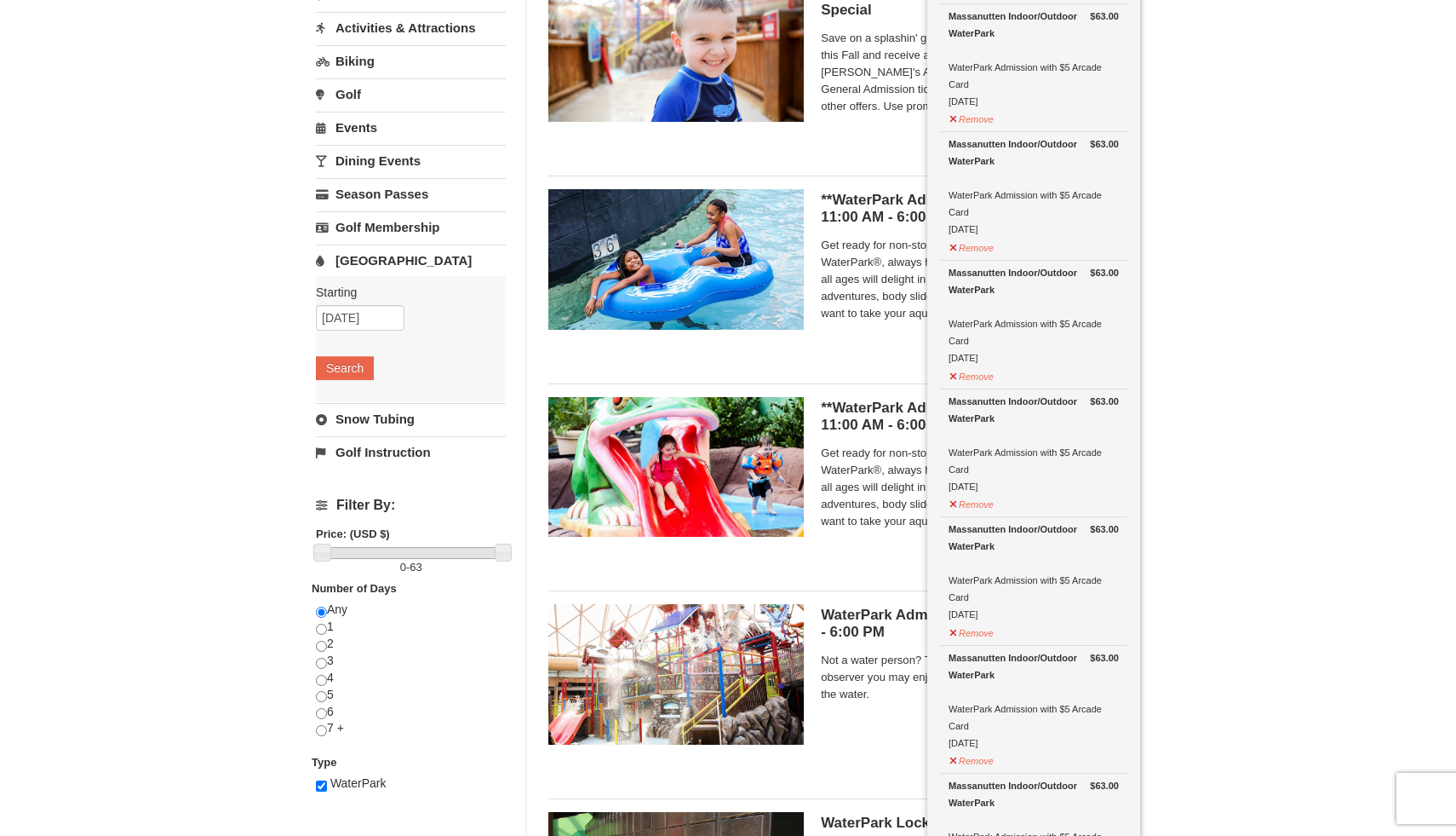
scroll to position [199, 0]
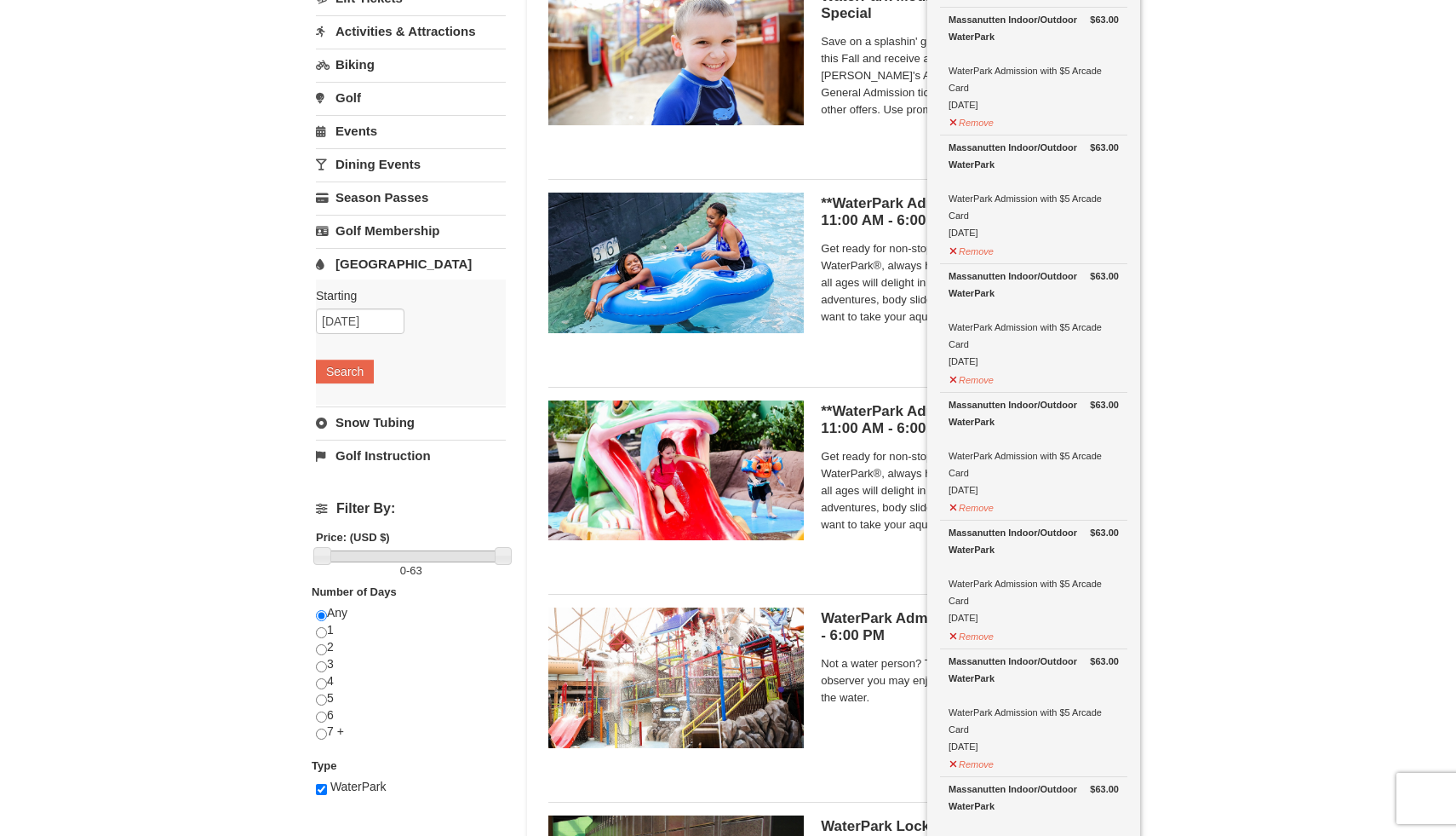
click at [865, 376] on ul "WaterPark Mountain Harvest Sunday Special Massanutten Indoor/Outdoor WaterPark …" at bounding box center [834, 491] width 571 height 1036
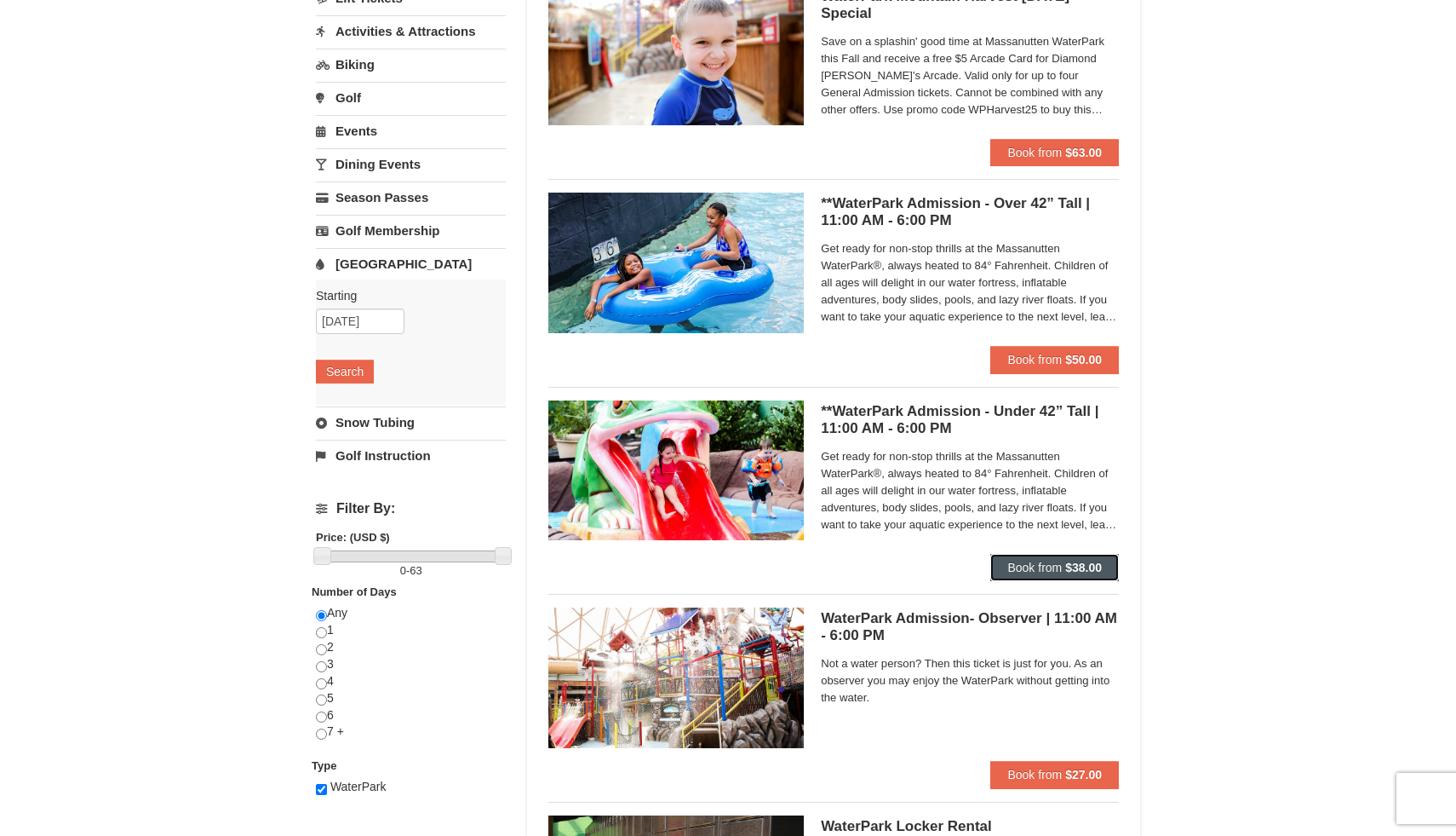
click at [1070, 565] on strong "$38.00" at bounding box center [1084, 567] width 36 height 13
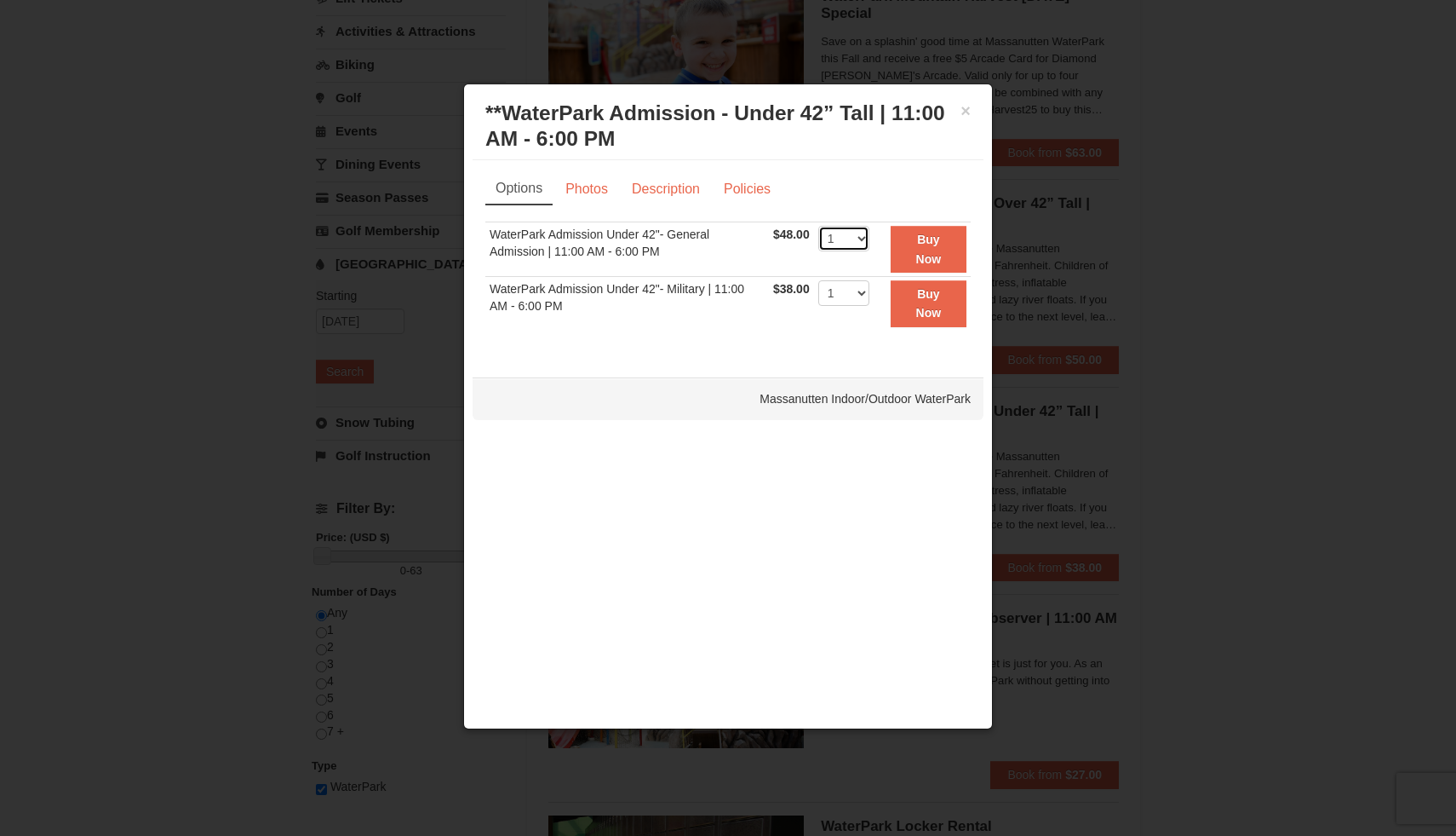
click at [856, 243] on select "1 2 3 4 5 6 7 8 9 10 11 12 13 14 15 16 17 18 19 20 21 22" at bounding box center [844, 239] width 52 height 26
select select "2"
click at [819, 226] on select "1 2 3 4 5 6 7 8 9 10 11 12 13 14 15 16 17 18 19 20 21 22" at bounding box center [844, 239] width 52 height 26
click at [925, 258] on strong "Buy Now" at bounding box center [928, 249] width 26 height 32
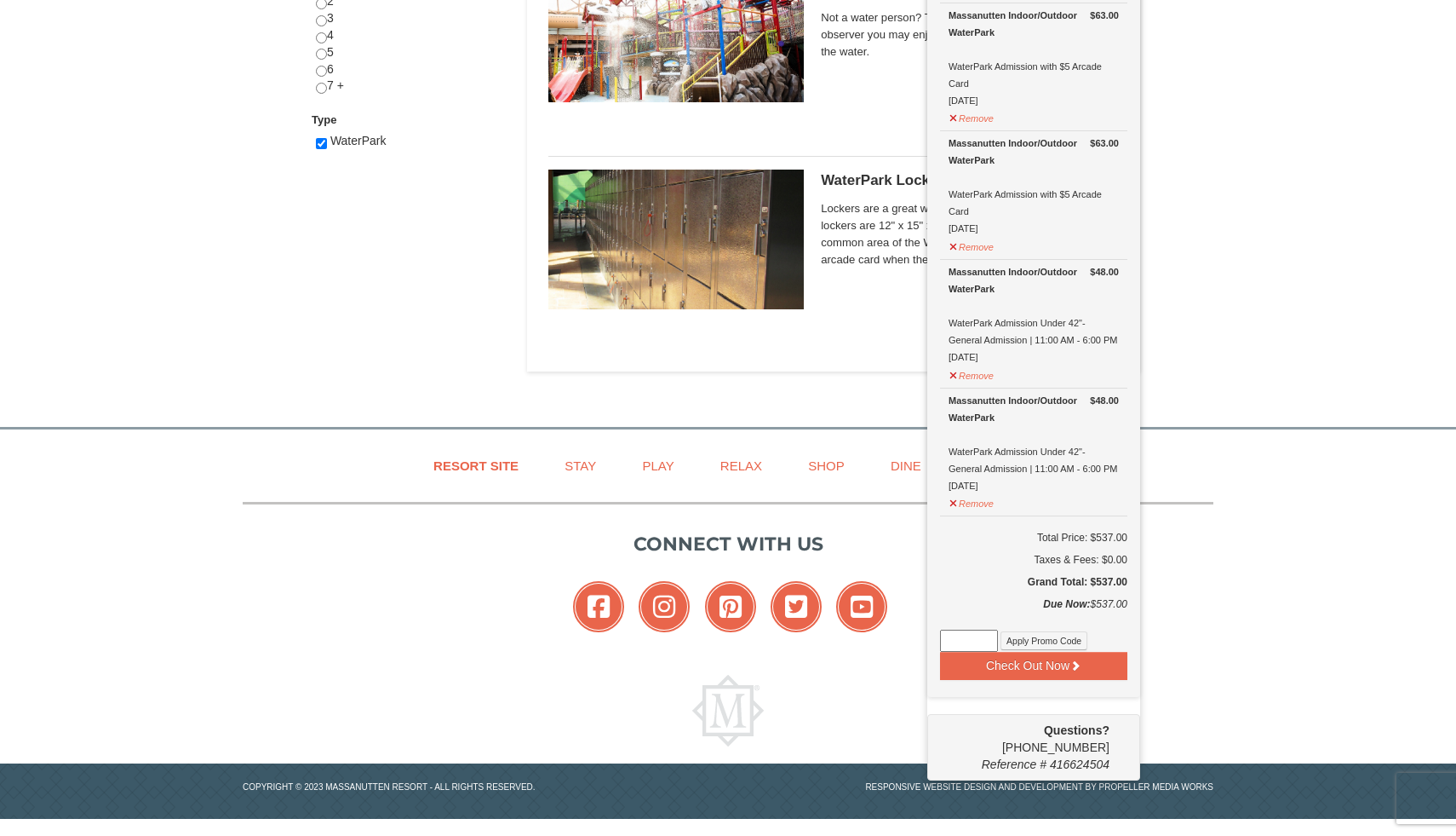
scroll to position [844, 0]
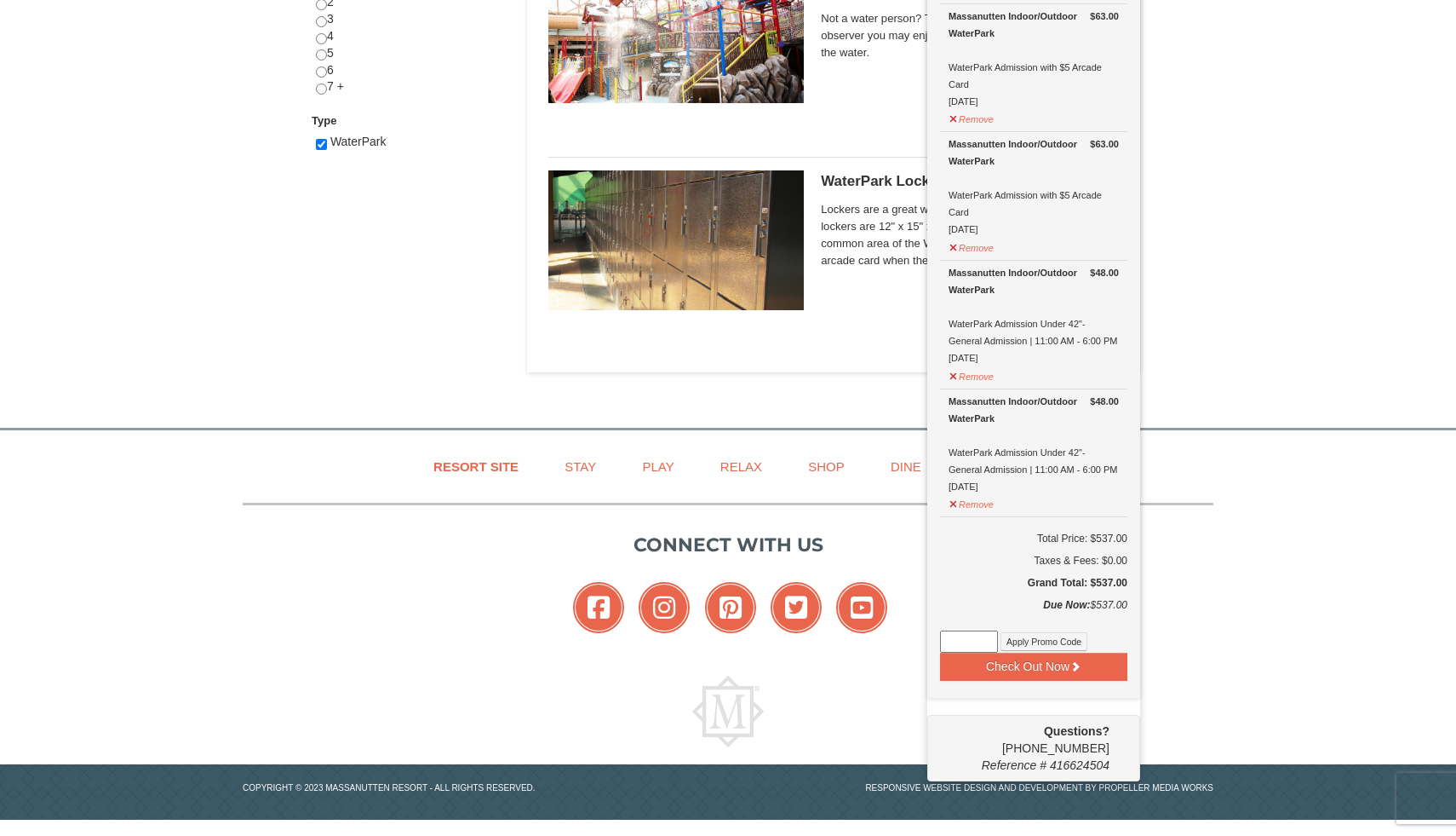
click at [970, 635] on input at bounding box center [968, 640] width 58 height 22
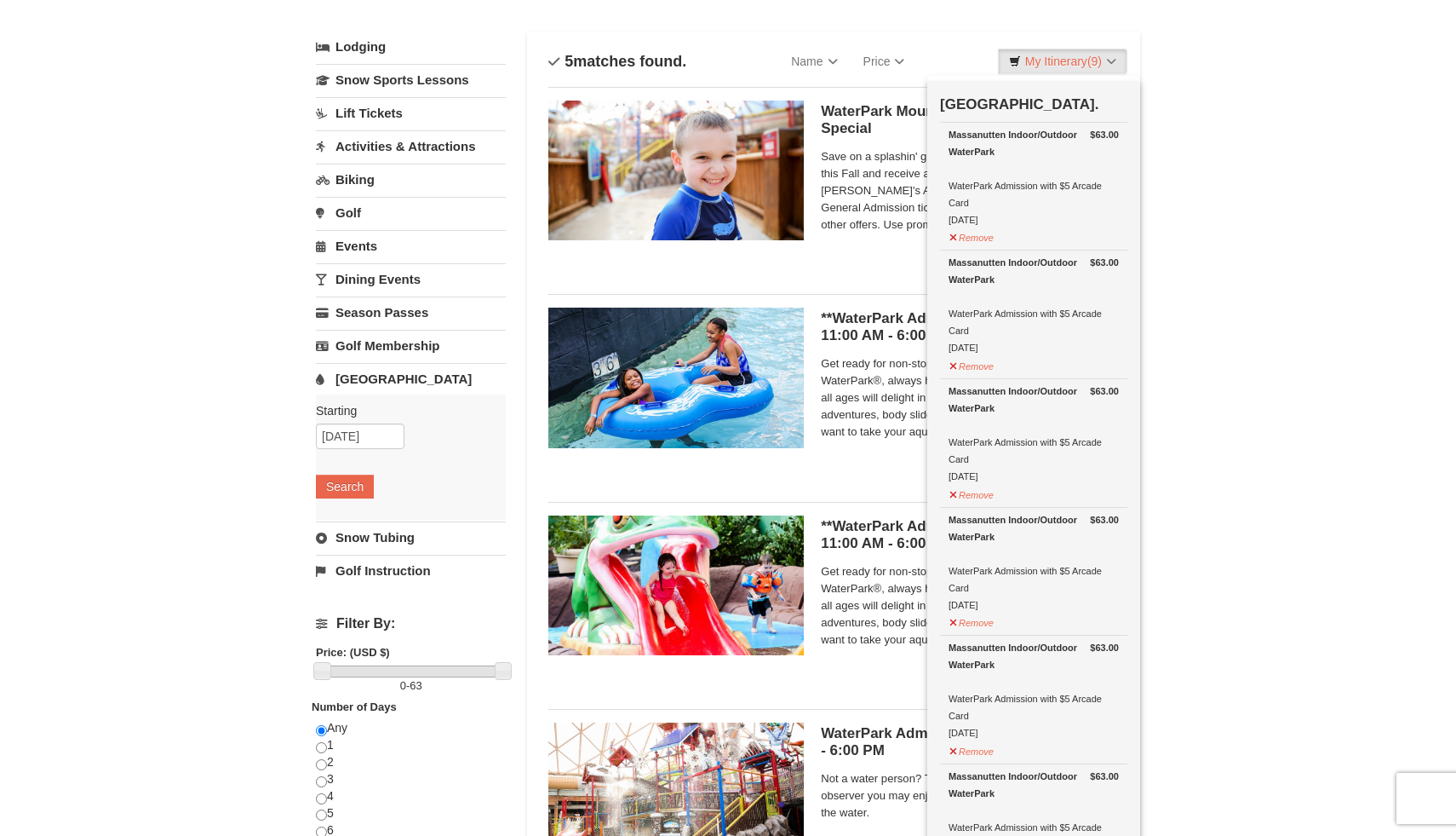
scroll to position [86, 0]
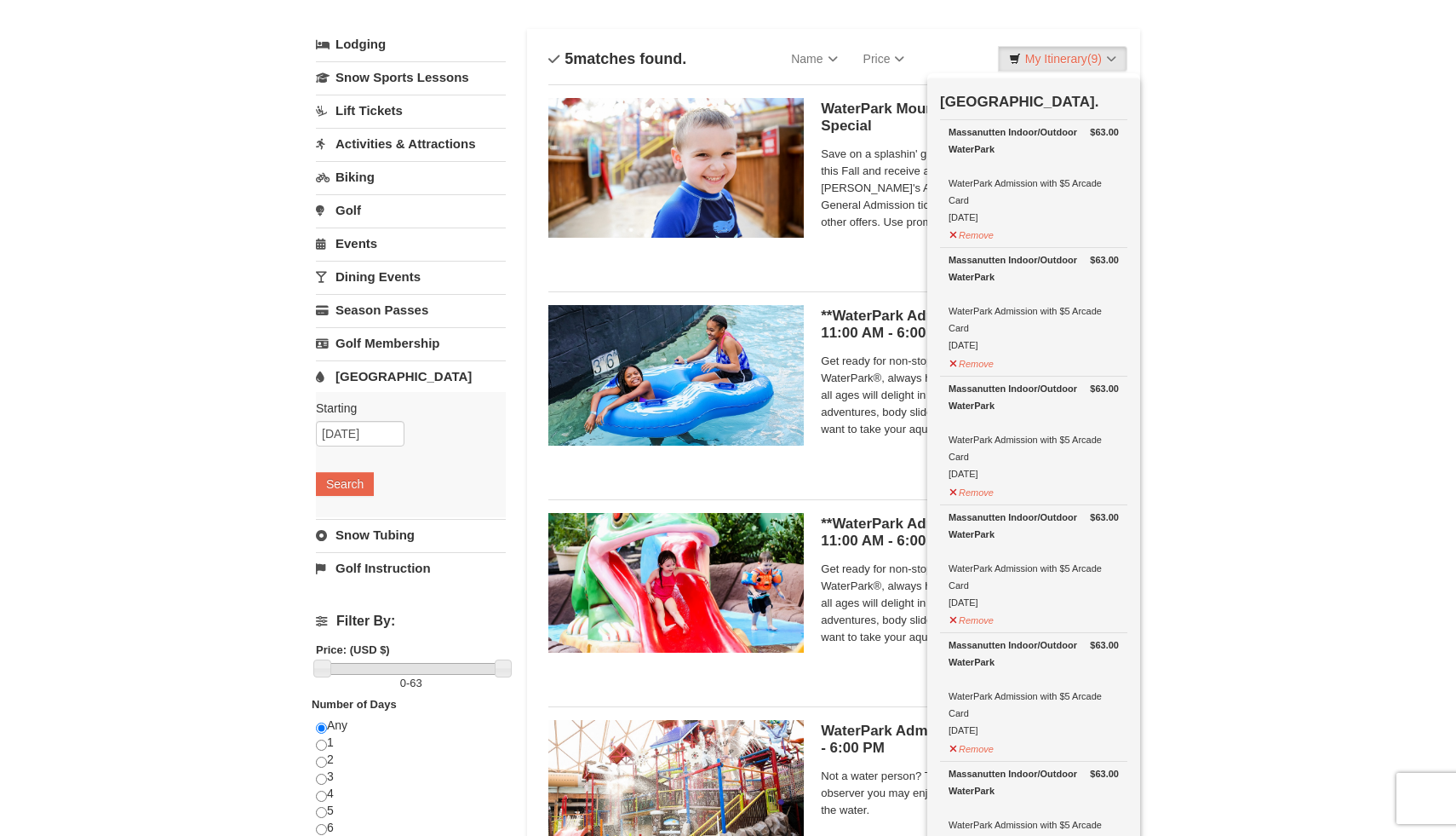
click at [861, 449] on div "**WaterPark Admission - Over 42” Tall | 11:00 AM - 6:00 PM Massanutten Indoor/O…" at bounding box center [969, 382] width 298 height 154
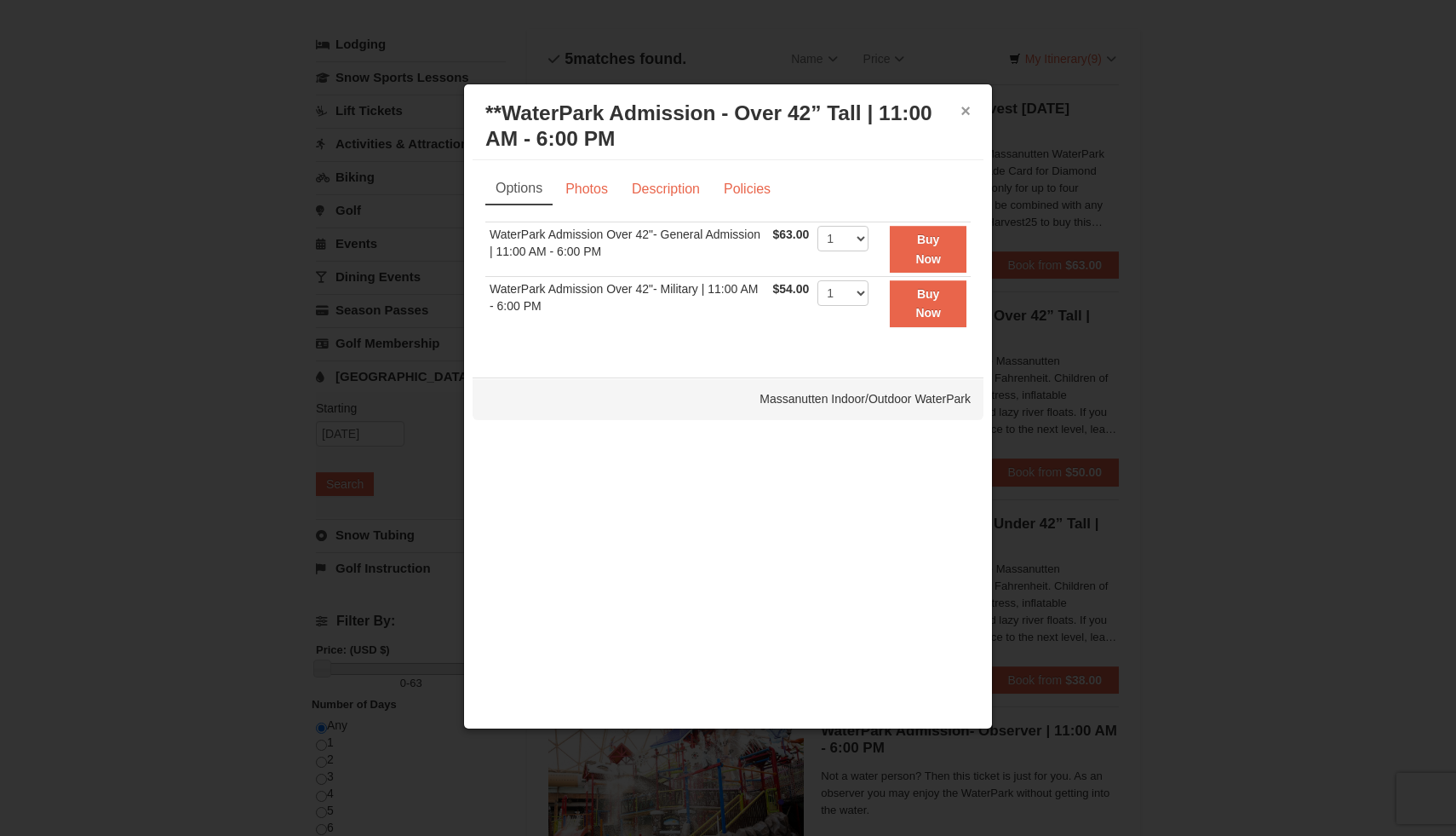
click at [965, 107] on button "×" at bounding box center [966, 111] width 10 height 17
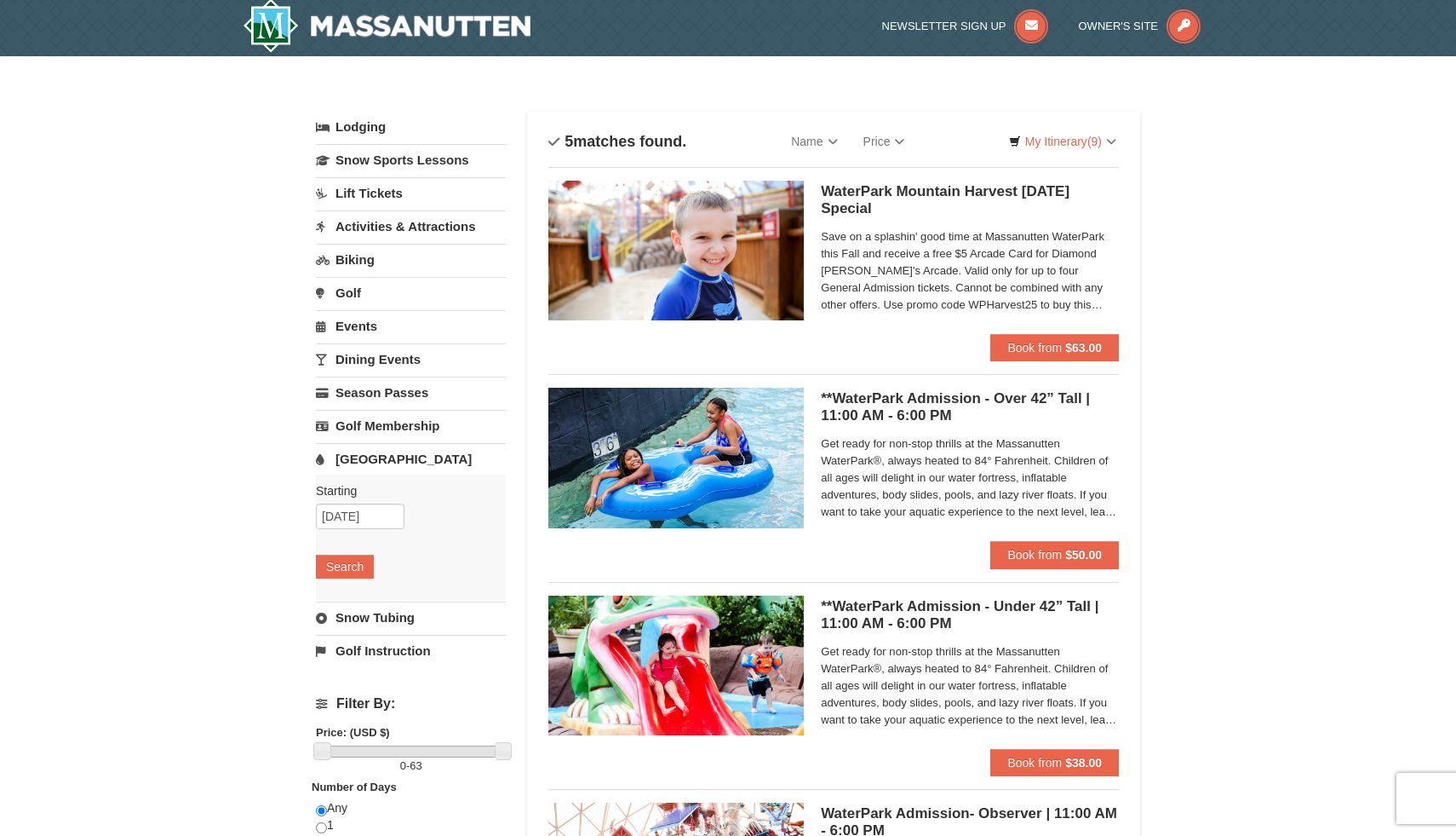
scroll to position [0, 0]
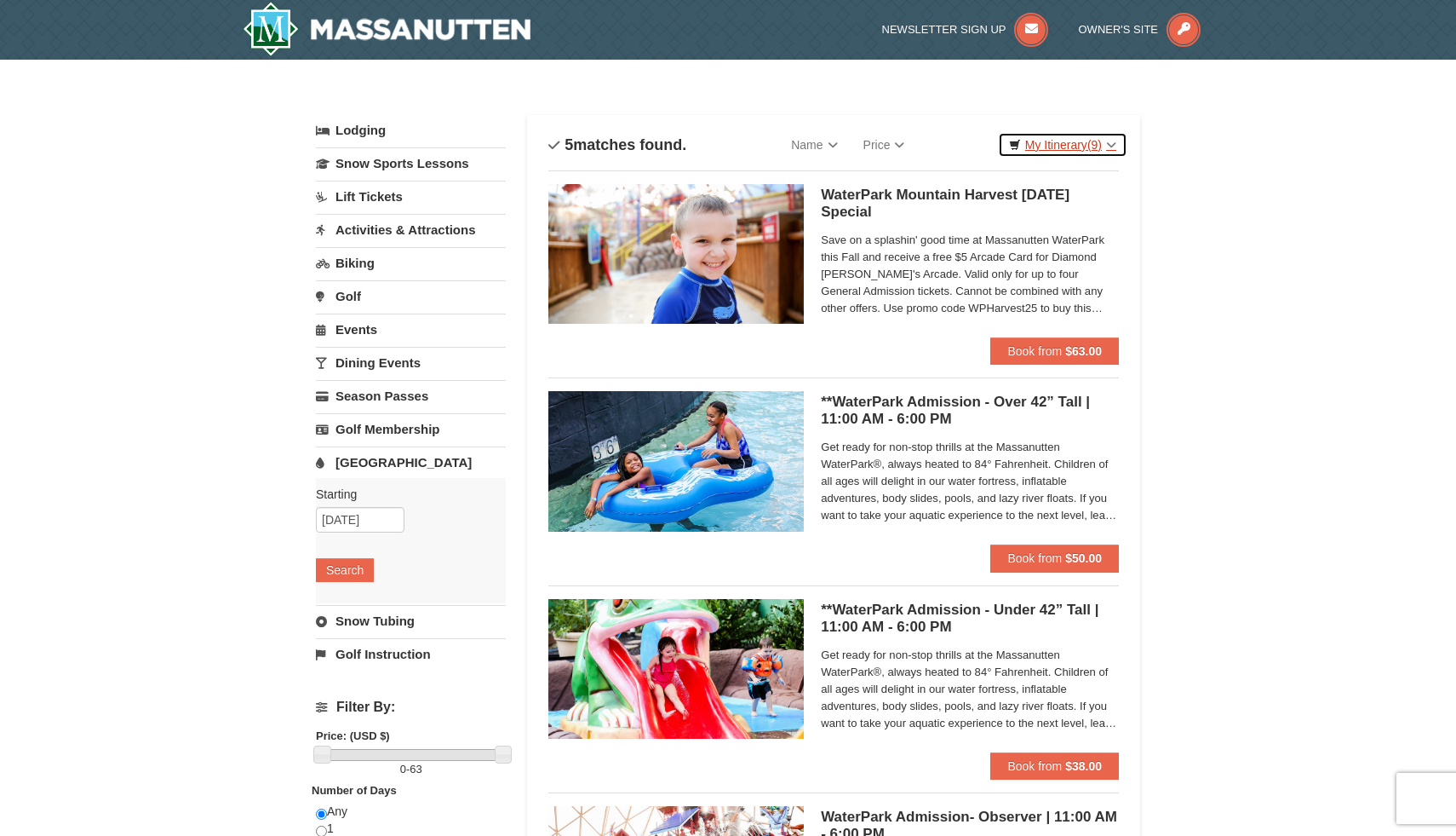
click at [1040, 144] on link "My Itinerary (9)" at bounding box center [1063, 144] width 130 height 26
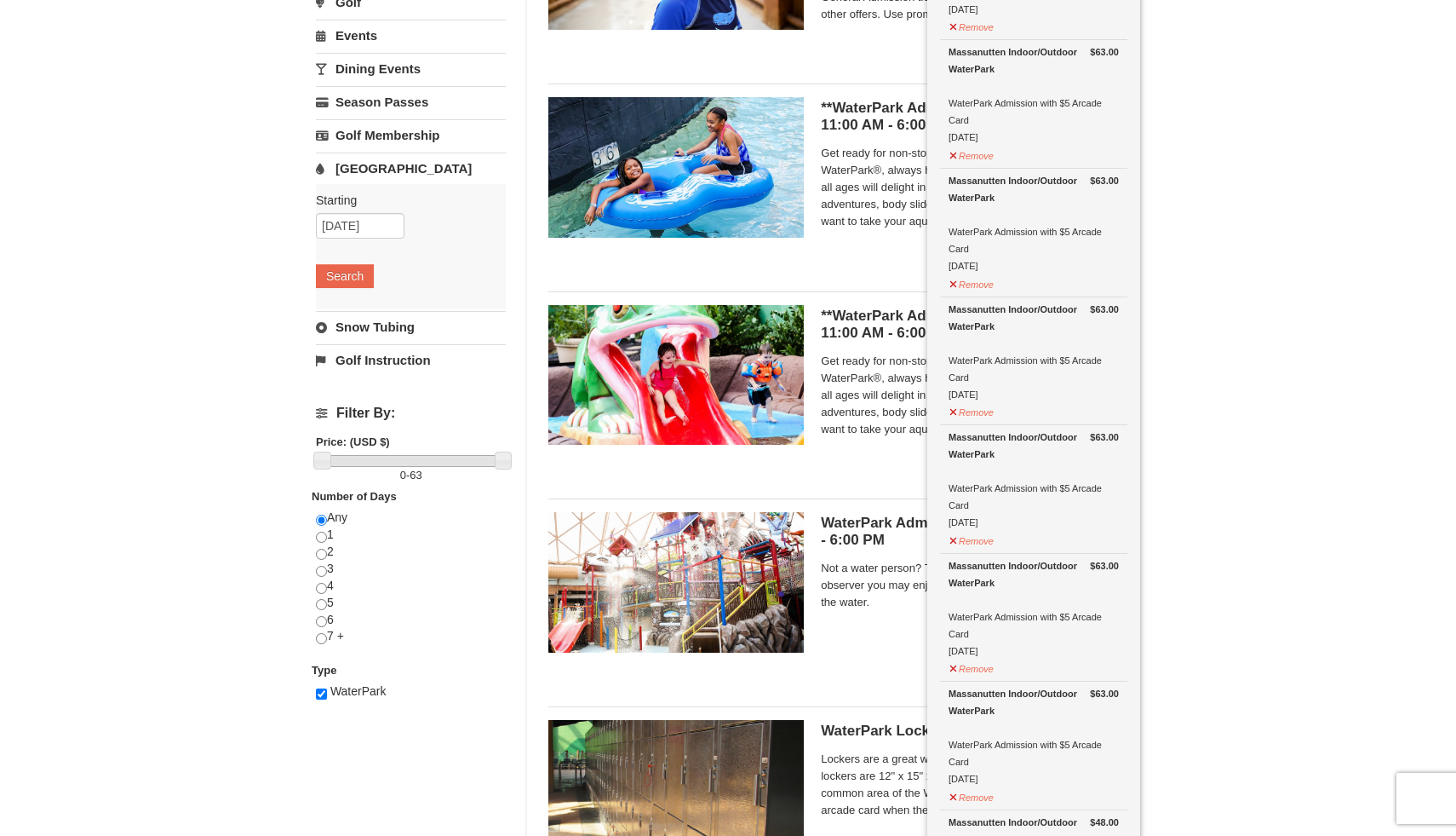
scroll to position [258, 0]
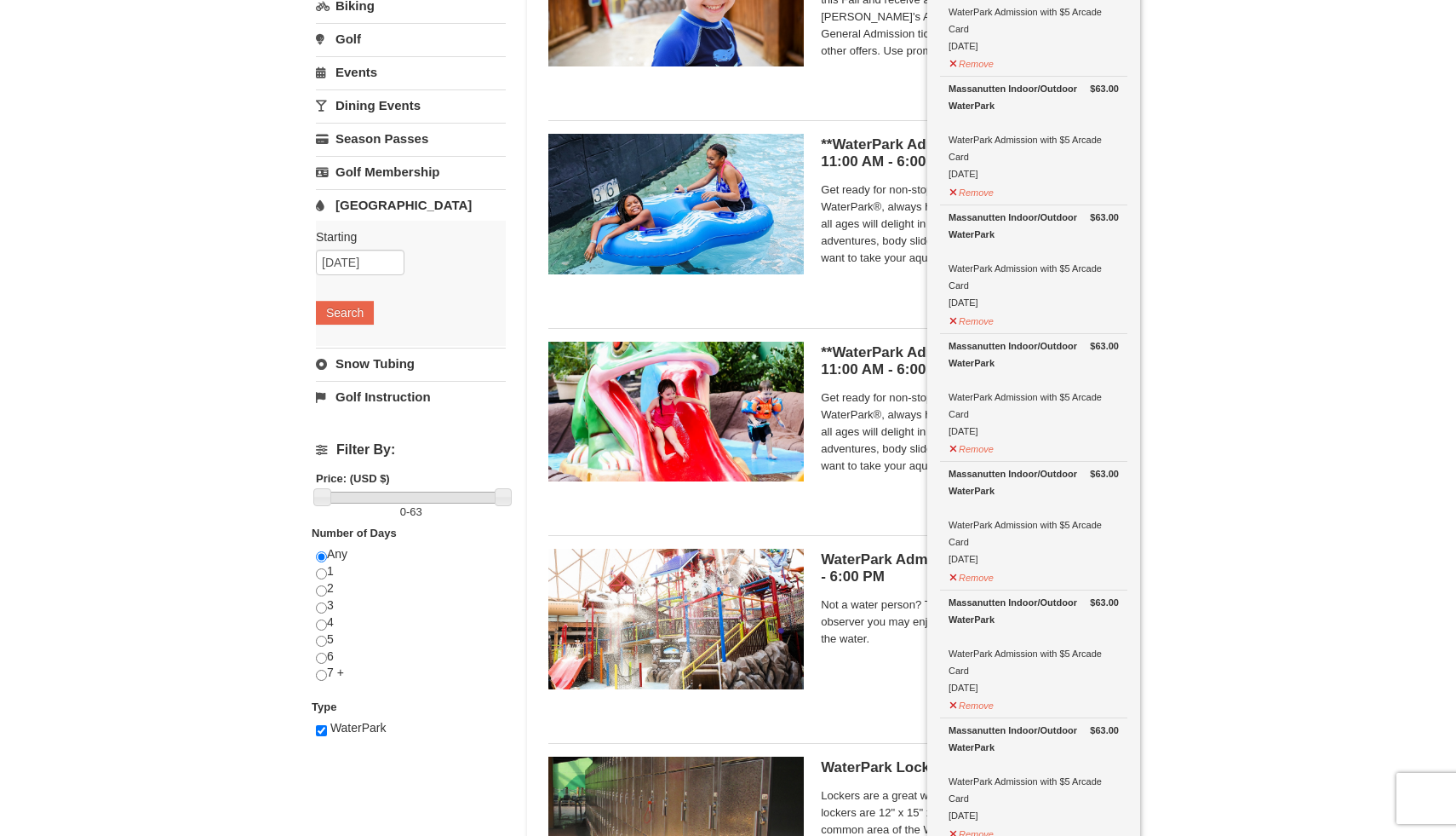
click at [867, 470] on span "Get ready for non-stop thrills at the Massanutten WaterPark®, always heated to …" at bounding box center [969, 431] width 298 height 85
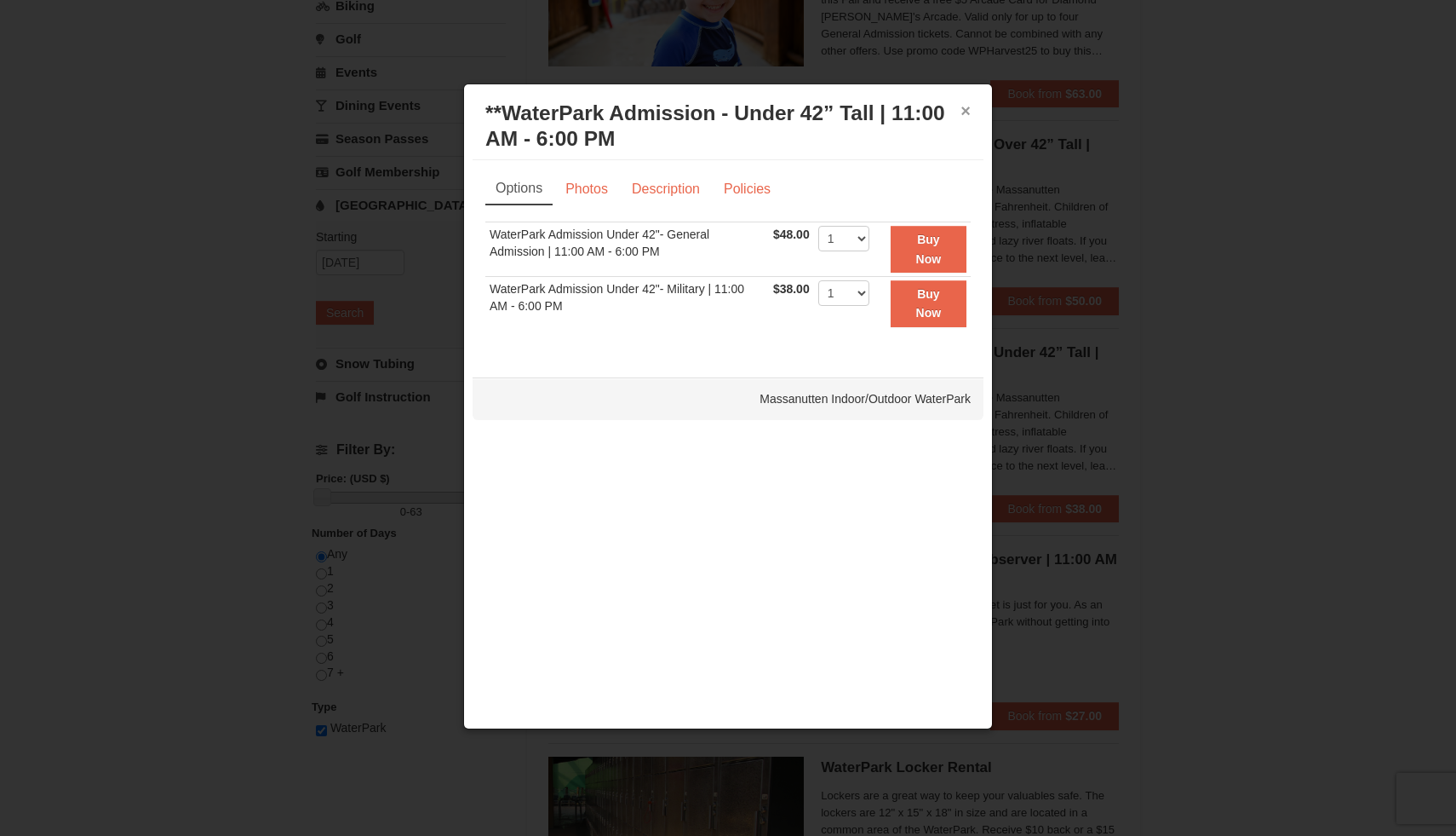
click at [966, 113] on button "×" at bounding box center [966, 111] width 10 height 17
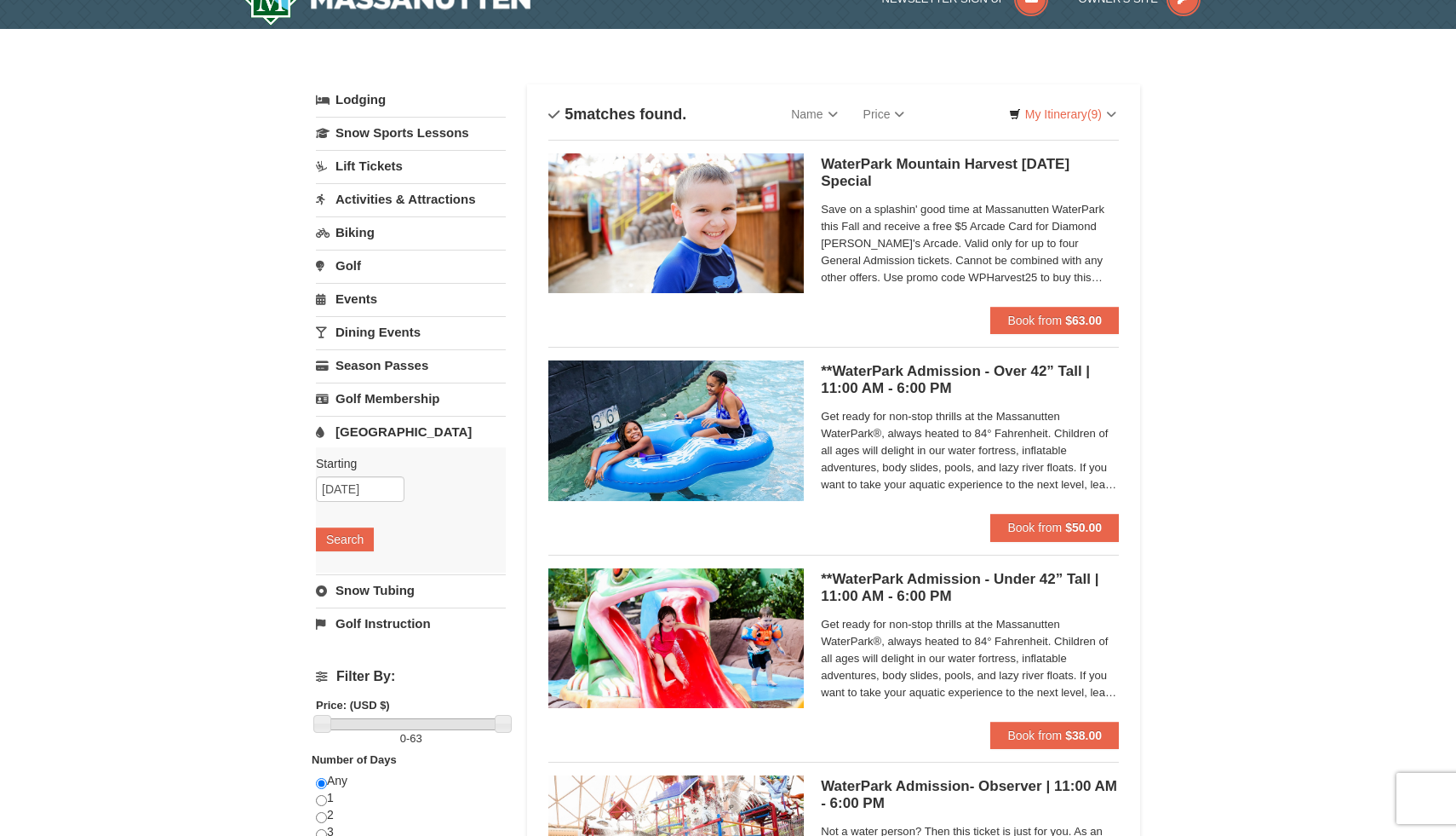
scroll to position [0, 0]
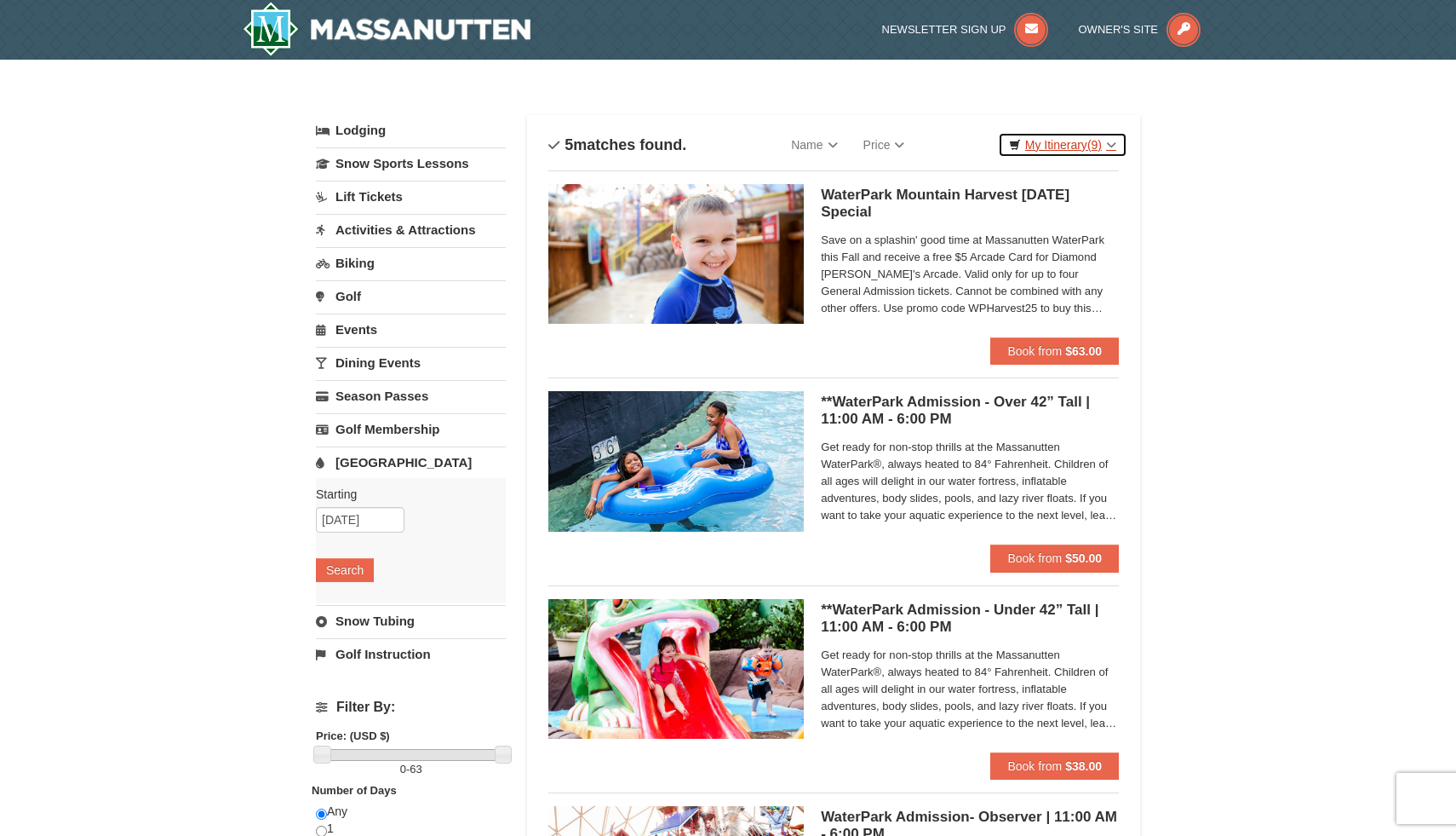
click at [1071, 146] on link "My Itinerary (9)" at bounding box center [1063, 144] width 130 height 26
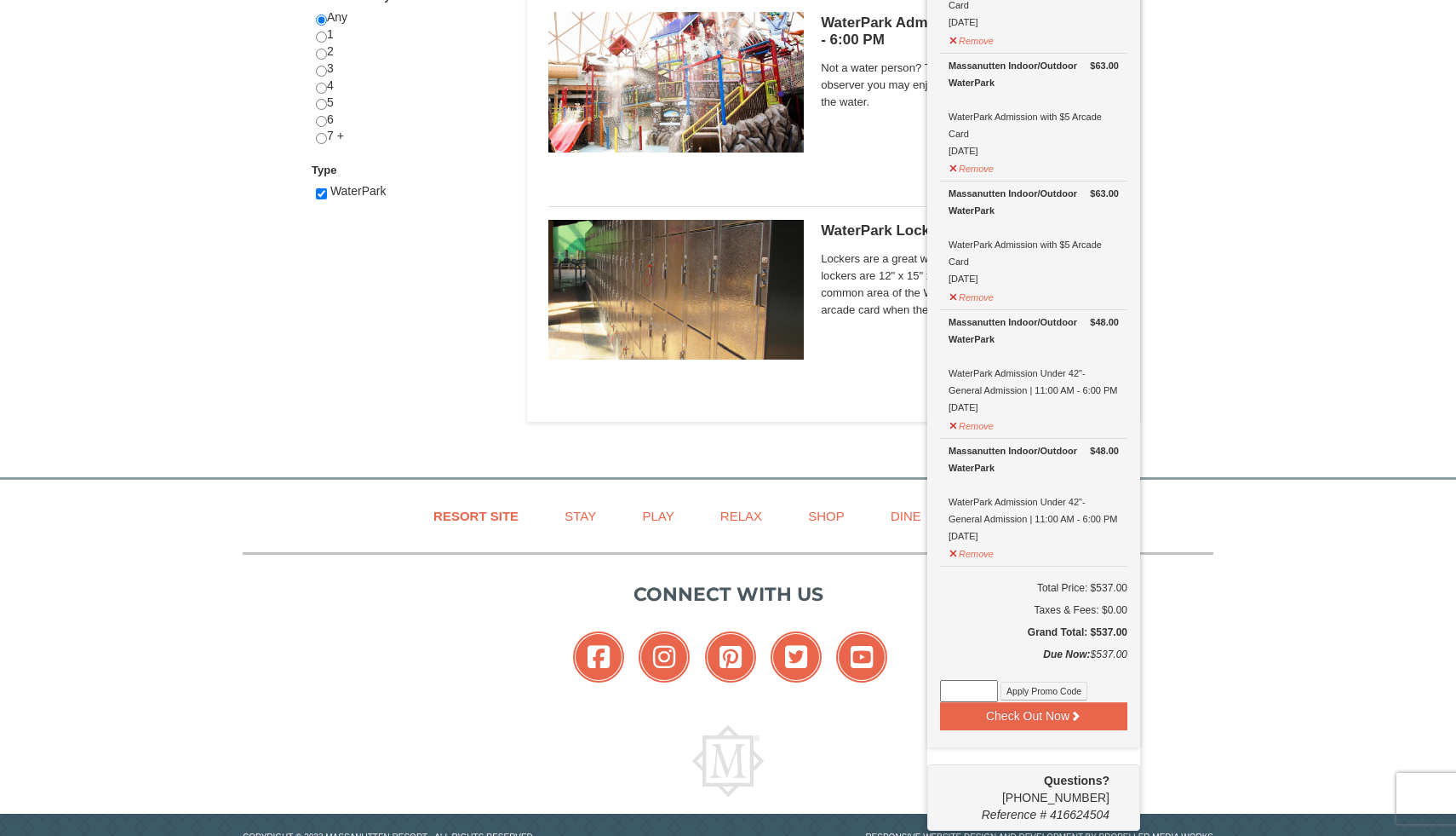
scroll to position [804, 0]
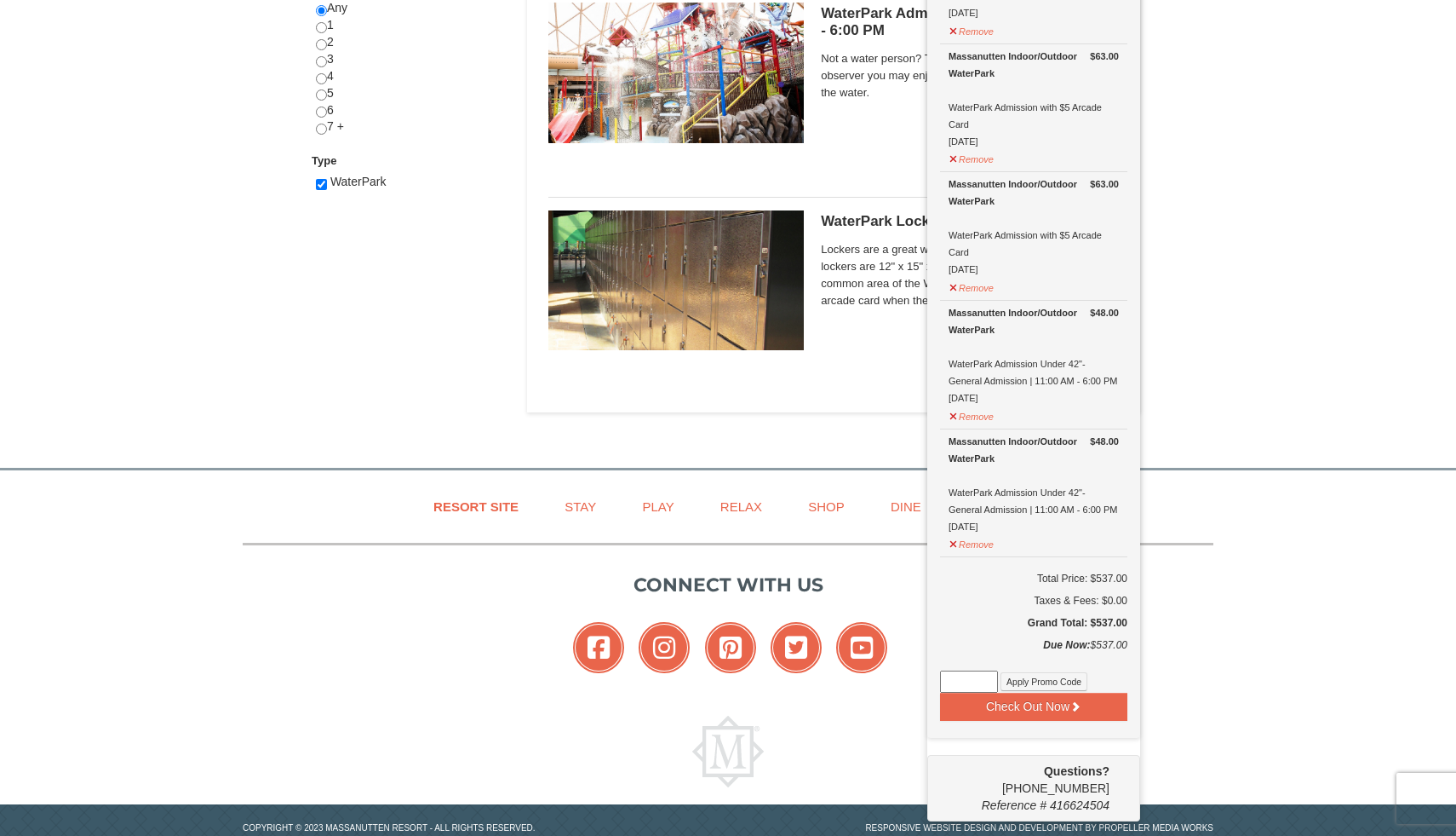
click at [963, 678] on input at bounding box center [968, 680] width 58 height 22
type input "WPHarvest25"
click at [1057, 680] on button "Apply Promo Code" at bounding box center [1044, 681] width 87 height 19
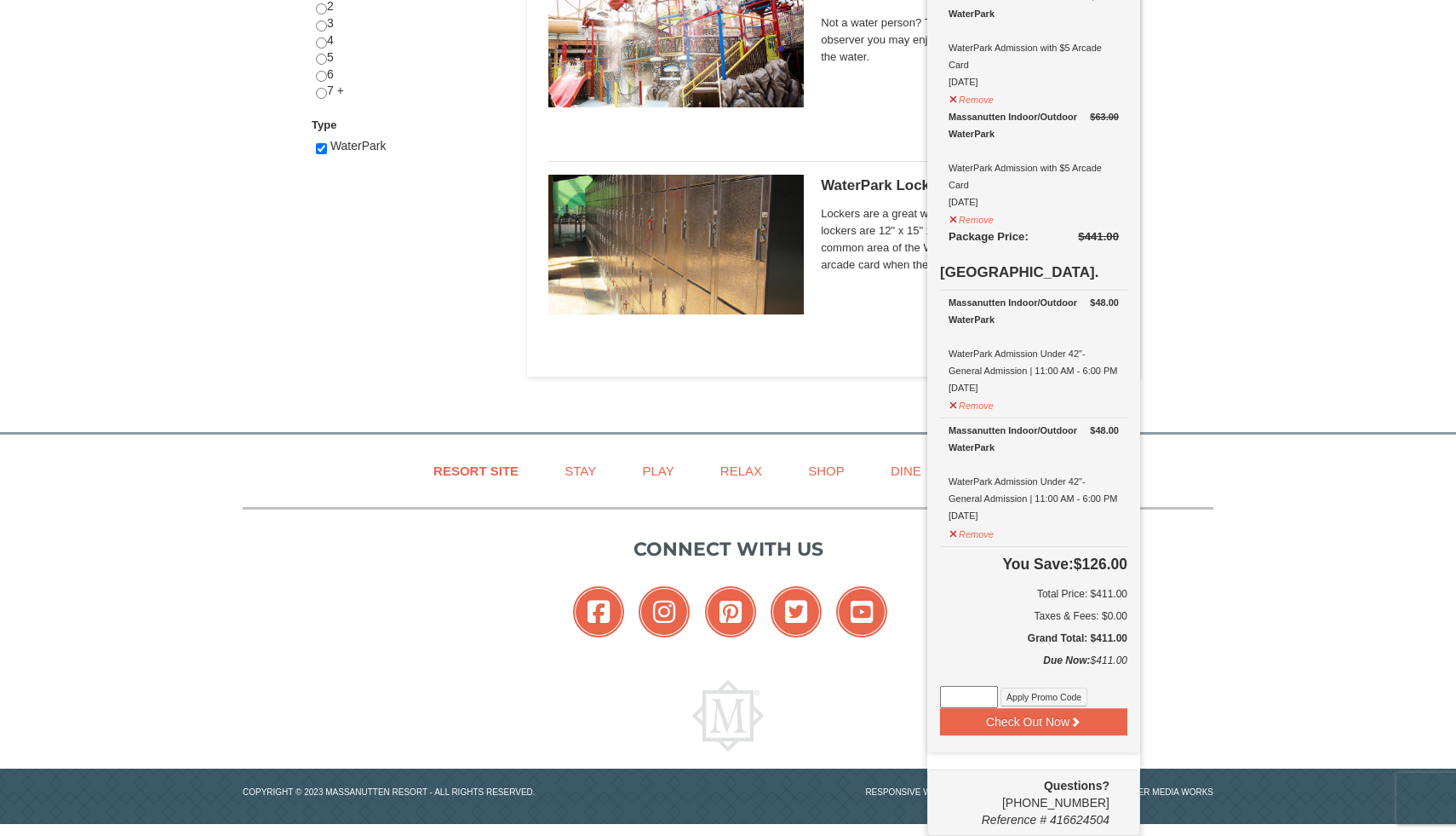
scroll to position [844, 0]
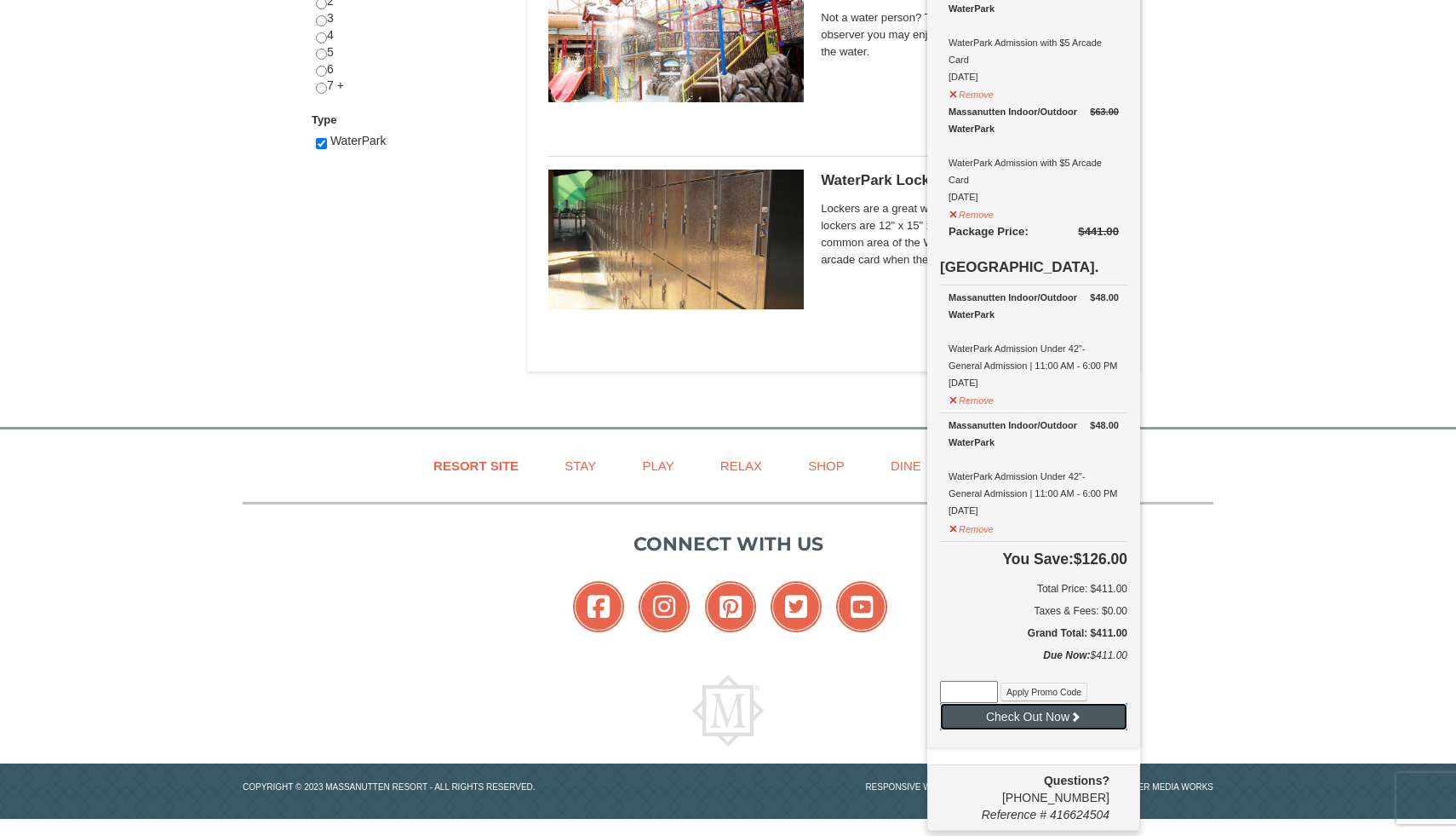
click at [1056, 717] on button "Check Out Now" at bounding box center [1033, 716] width 187 height 28
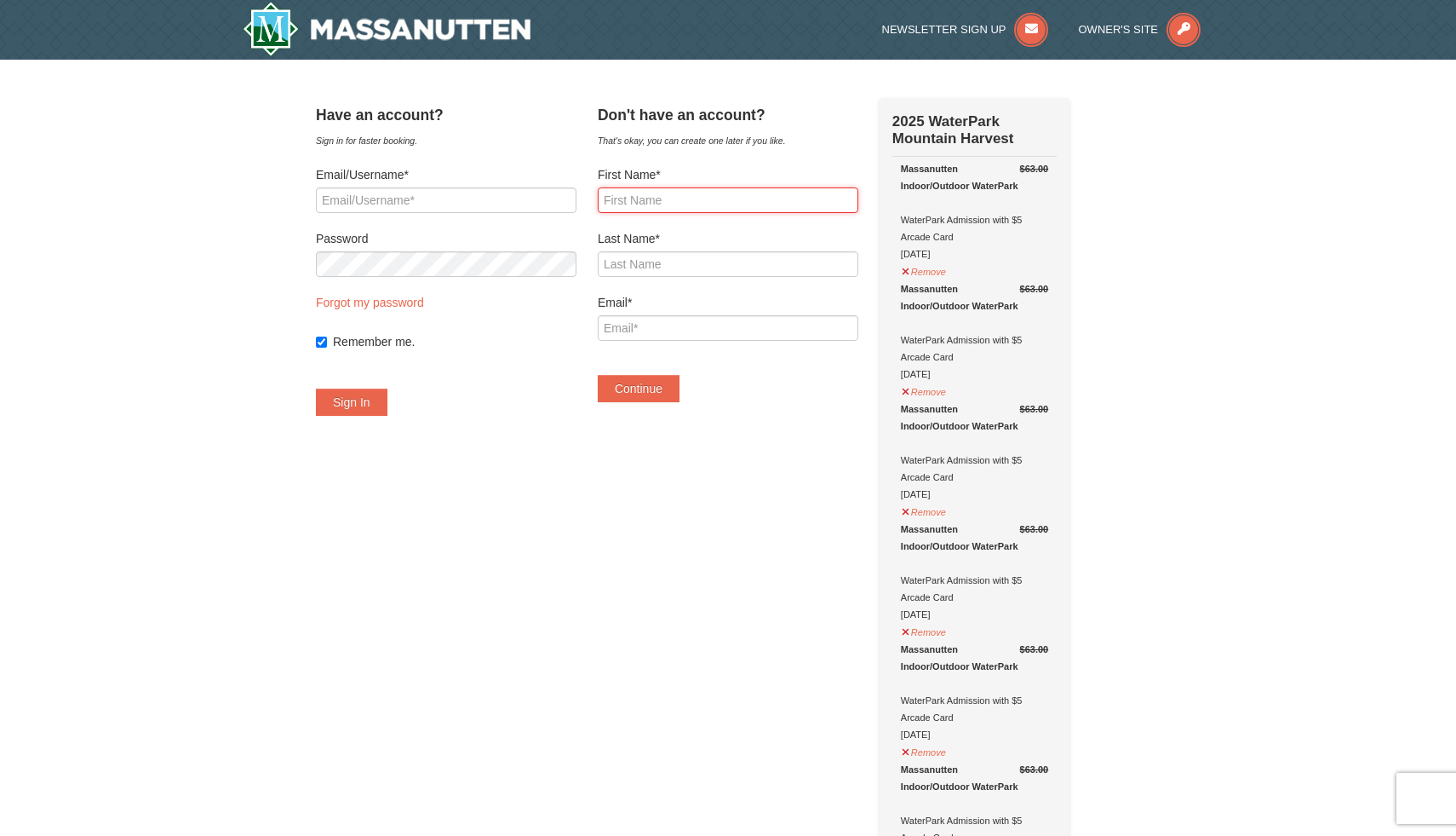
click at [651, 199] on input "First Name*" at bounding box center [728, 199] width 260 height 26
type input "[PERSON_NAME]"
type input "[EMAIL_ADDRESS][DOMAIN_NAME]"
click at [670, 384] on button "Continue" at bounding box center [639, 388] width 82 height 28
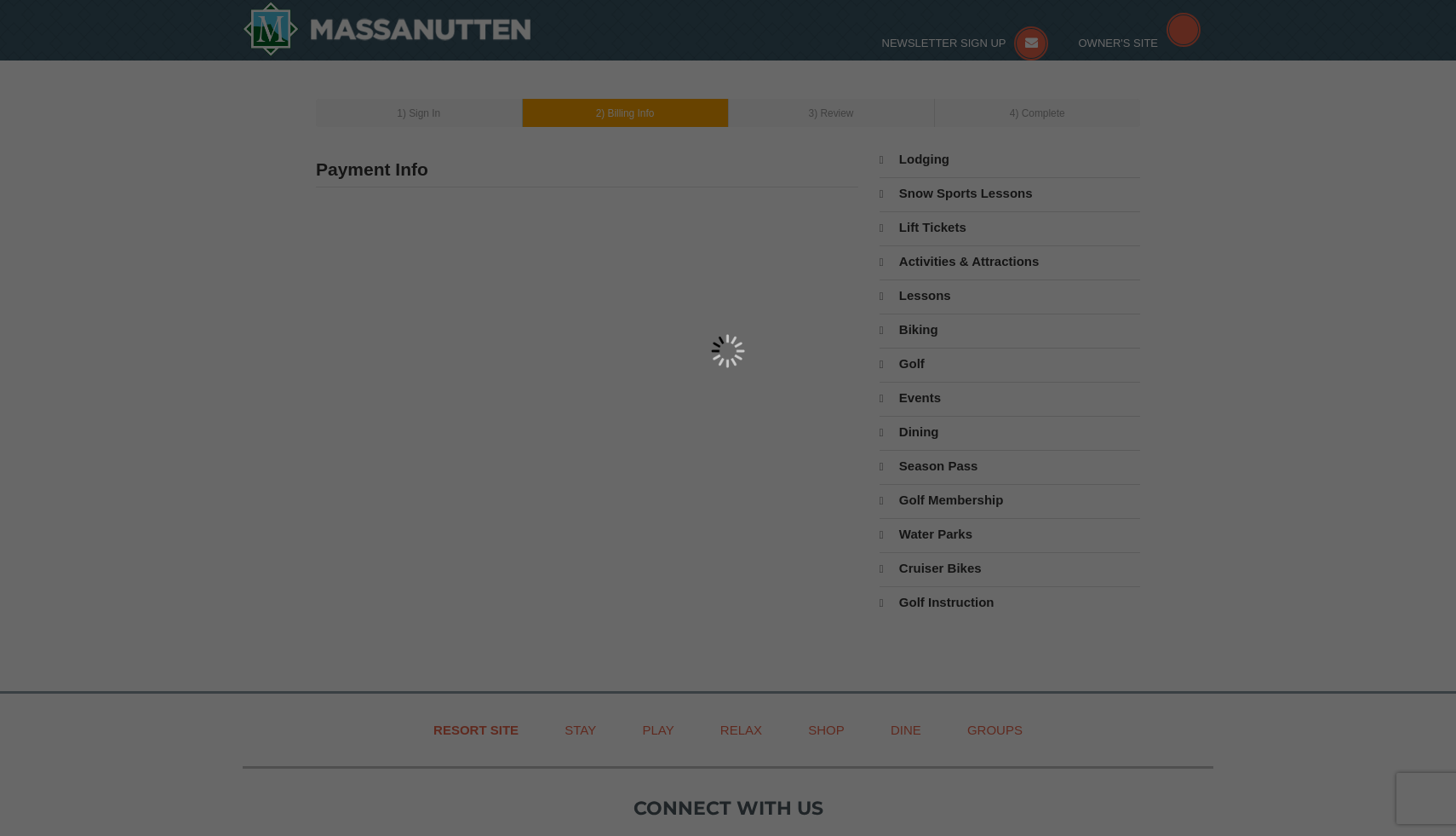
type input "Linette Frazier"
type input "llflogan212@yahoo.com"
select select "10"
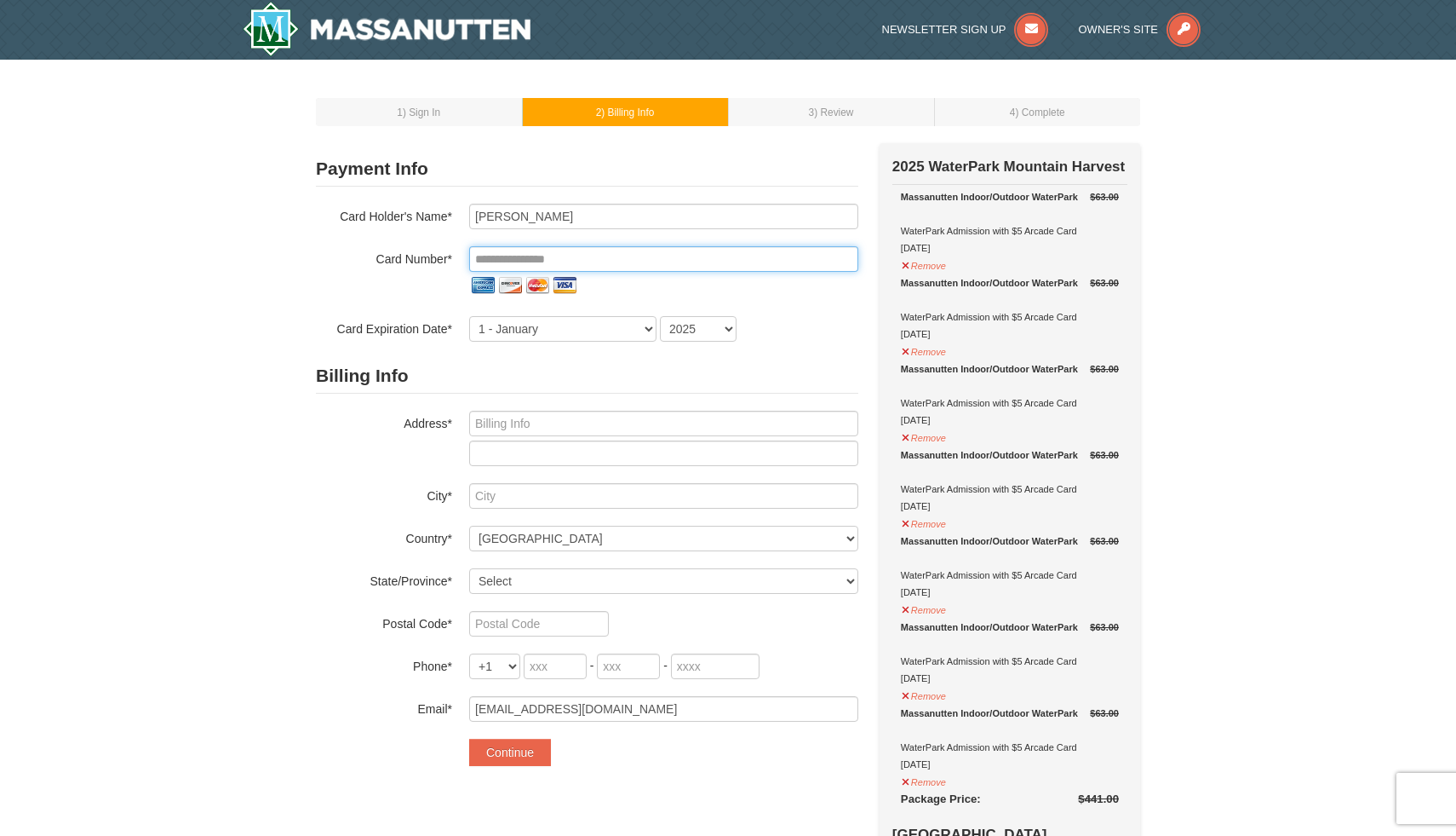
click at [572, 257] on input "tel" at bounding box center [664, 259] width 389 height 26
type input "**********"
click at [649, 332] on select "1 - January 2 - February 3 - March 4 - April 5 - May 6 - June 7 - July 8 - Augu…" at bounding box center [563, 328] width 187 height 26
select select "7"
click at [469, 316] on select "1 - January 2 - February 3 - March 4 - April 5 - May 6 - June 7 - July 8 - Augu…" at bounding box center [563, 328] width 187 height 26
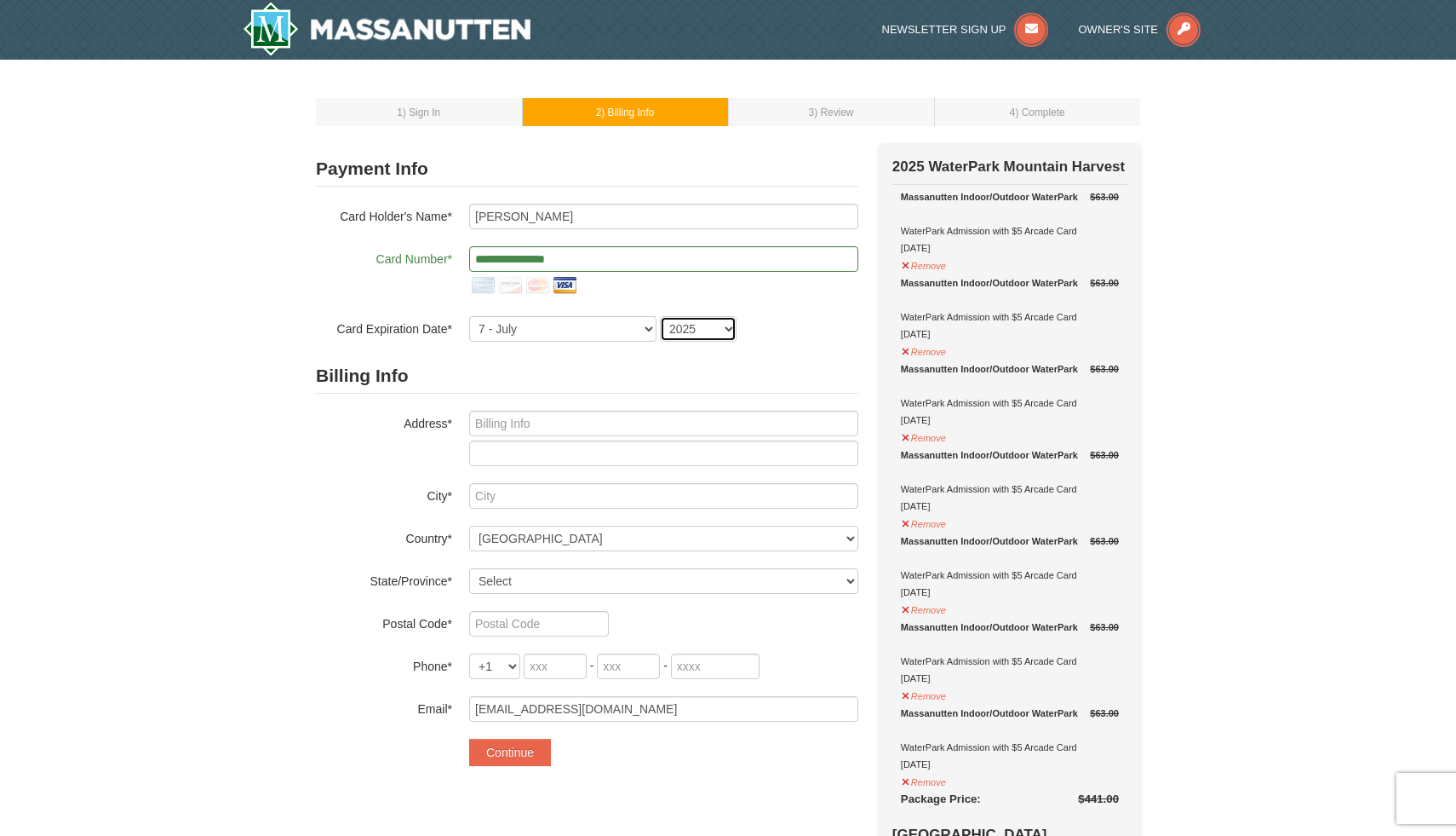
click at [734, 329] on select "2025 2026 2027 2028 2029 2030 2031 2032 2033 2034" at bounding box center [698, 328] width 76 height 26
select select "2029"
click at [660, 316] on select "2025 2026 2027 2028 2029 2030 2031 2032 2033 2034" at bounding box center [698, 328] width 76 height 26
click at [527, 424] on input "text" at bounding box center [664, 423] width 389 height 26
type input "7456 Blair Road Nw"
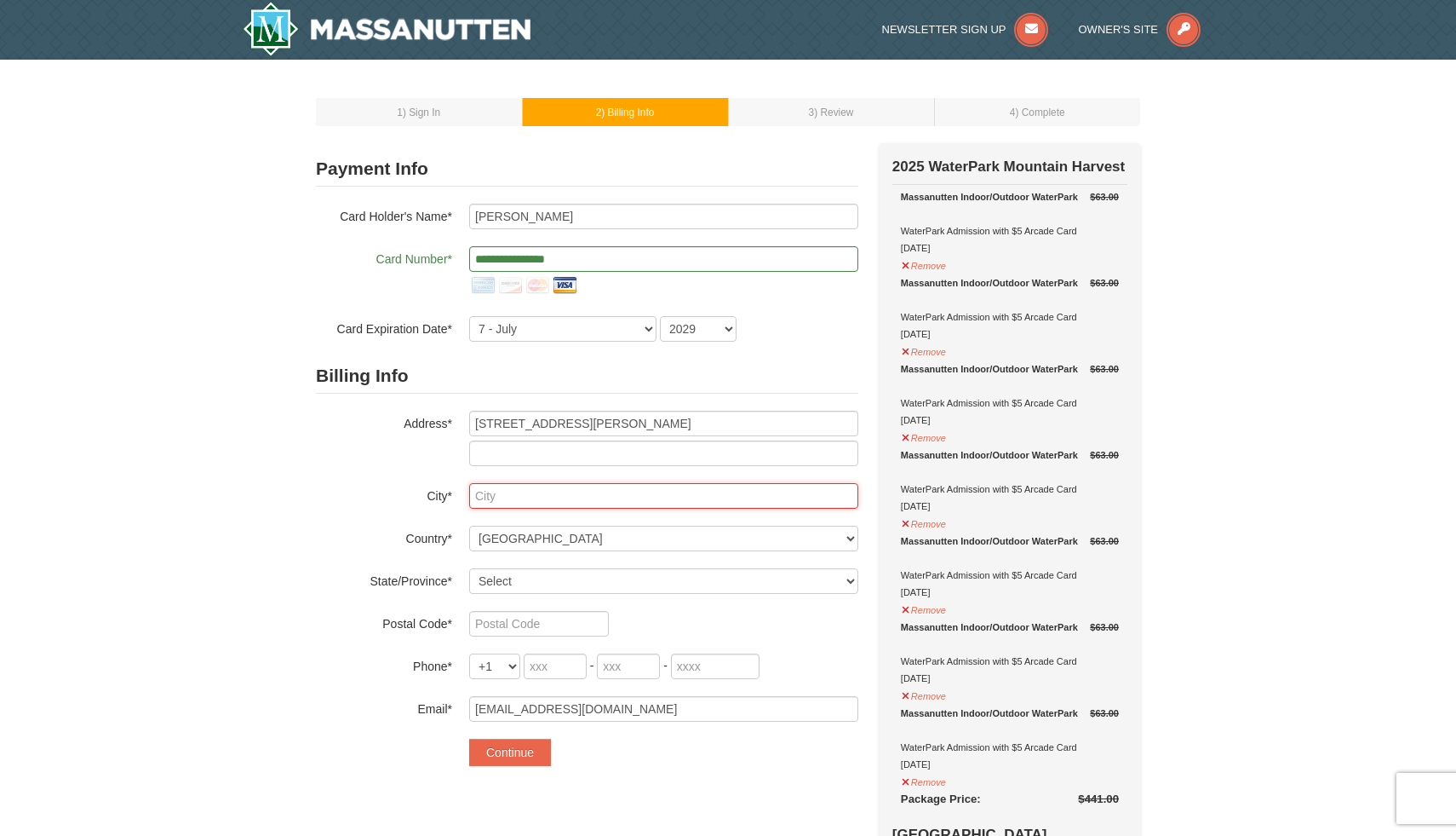
type input "WASHINGTON"
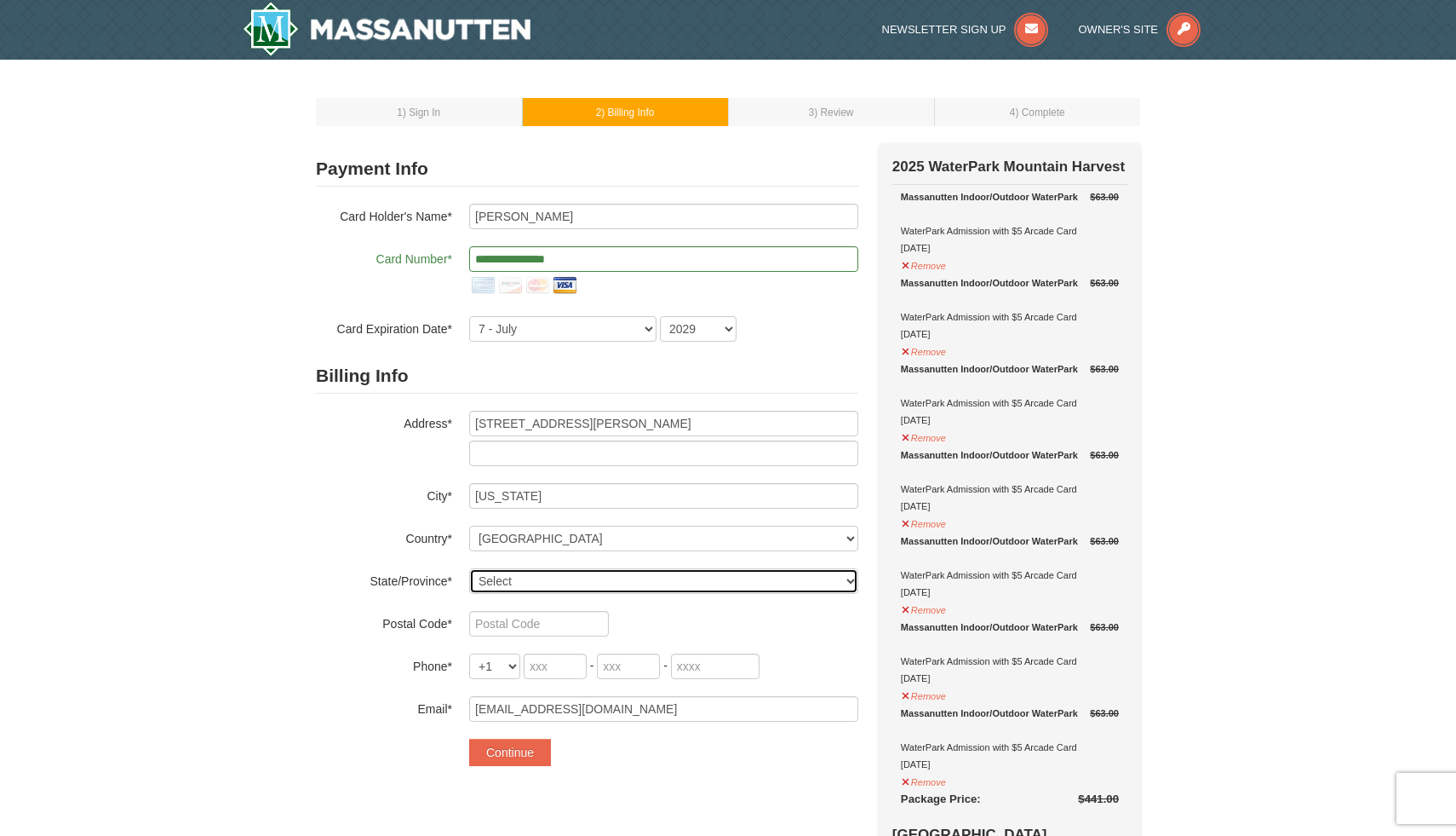
select select "DC"
type input "20012"
type input "202"
type input "744"
type input "6224"
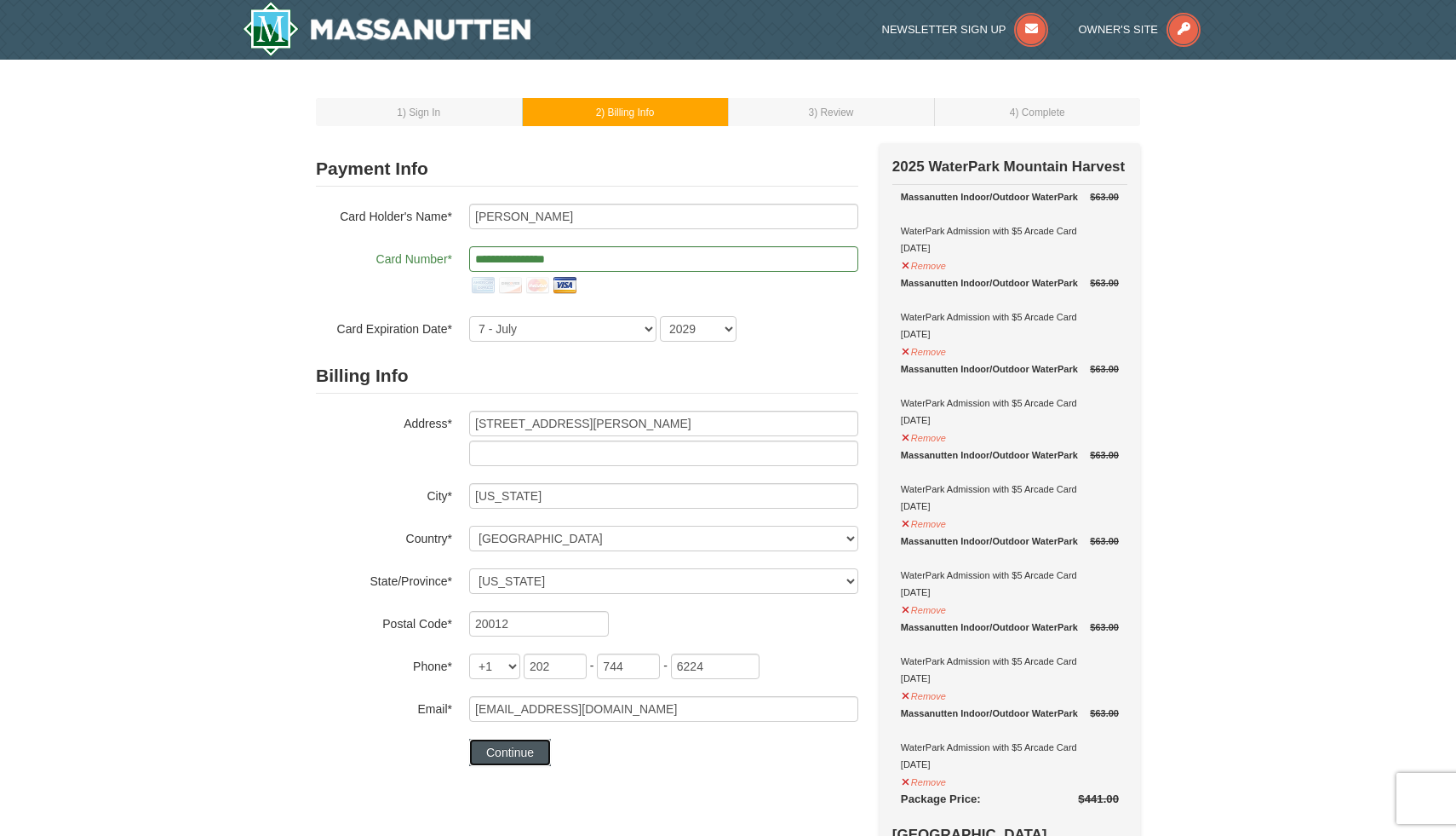
click at [510, 755] on button "Continue" at bounding box center [510, 752] width 82 height 28
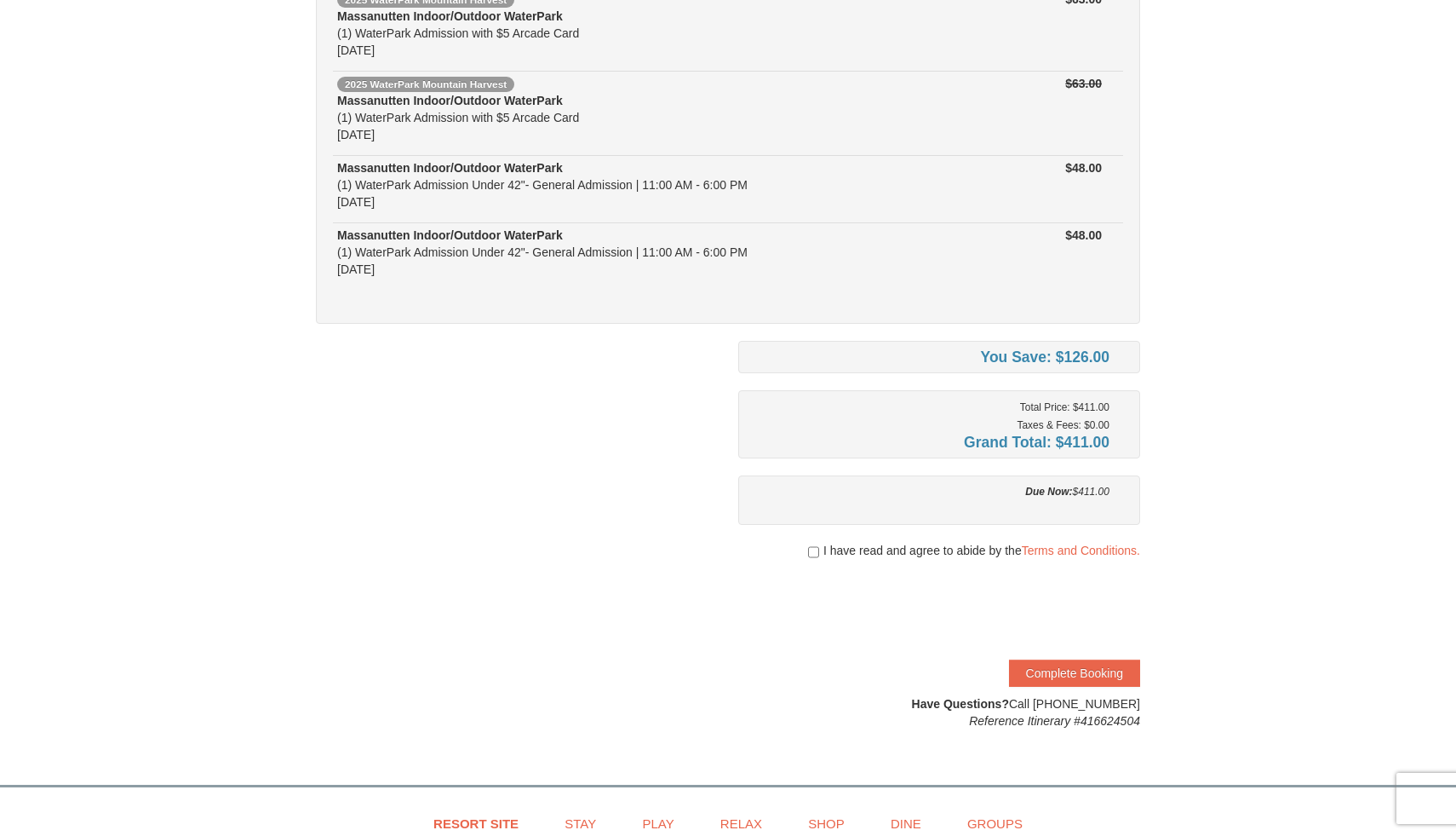
scroll to position [635, 0]
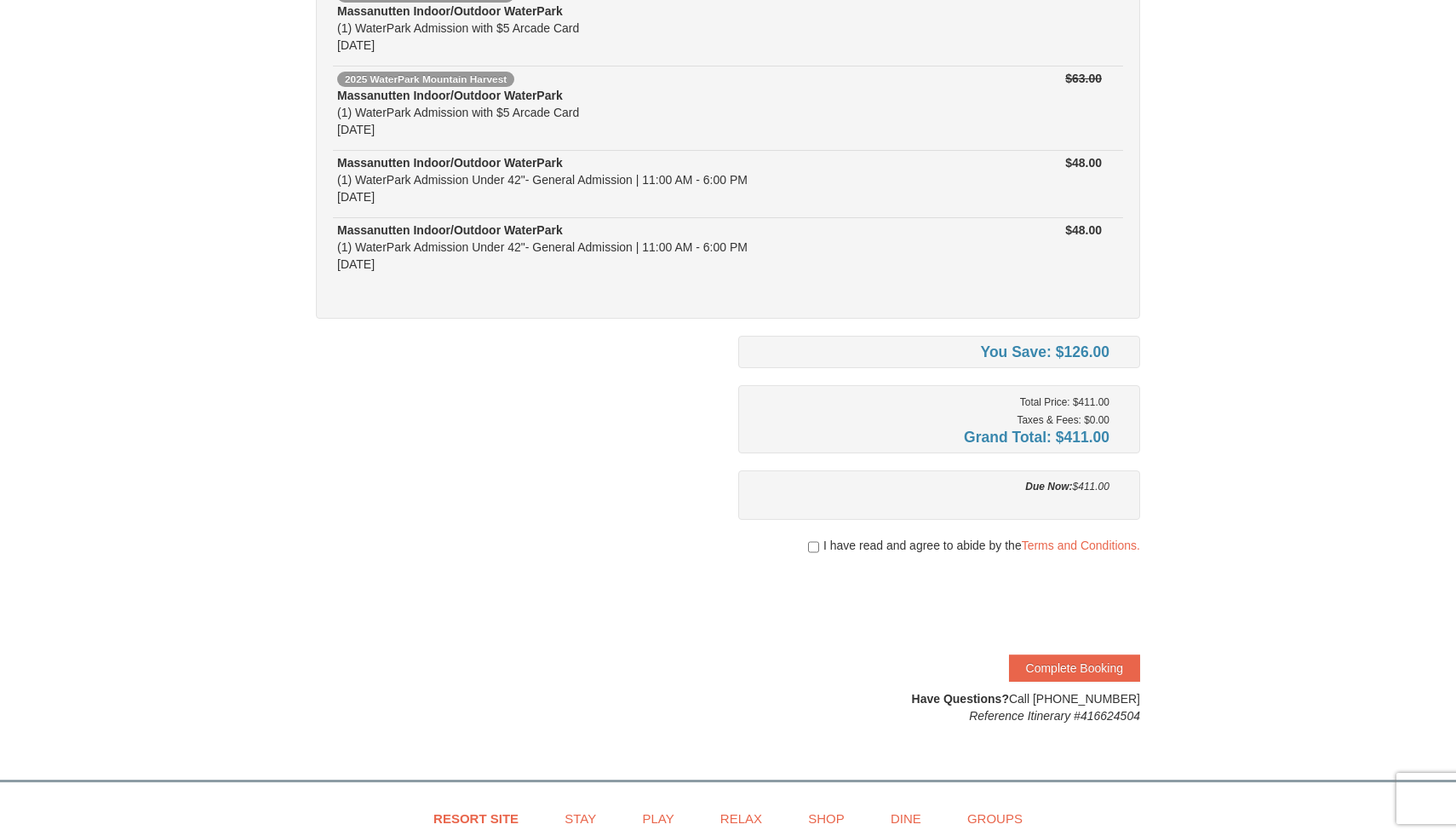
click at [820, 549] on div "I have read and agree to abide by the Terms and Conditions." at bounding box center [939, 545] width 402 height 17
click at [813, 543] on input "checkbox" at bounding box center [814, 547] width 11 height 13
checkbox input "true"
click at [1063, 670] on button "Complete Booking" at bounding box center [1074, 667] width 131 height 28
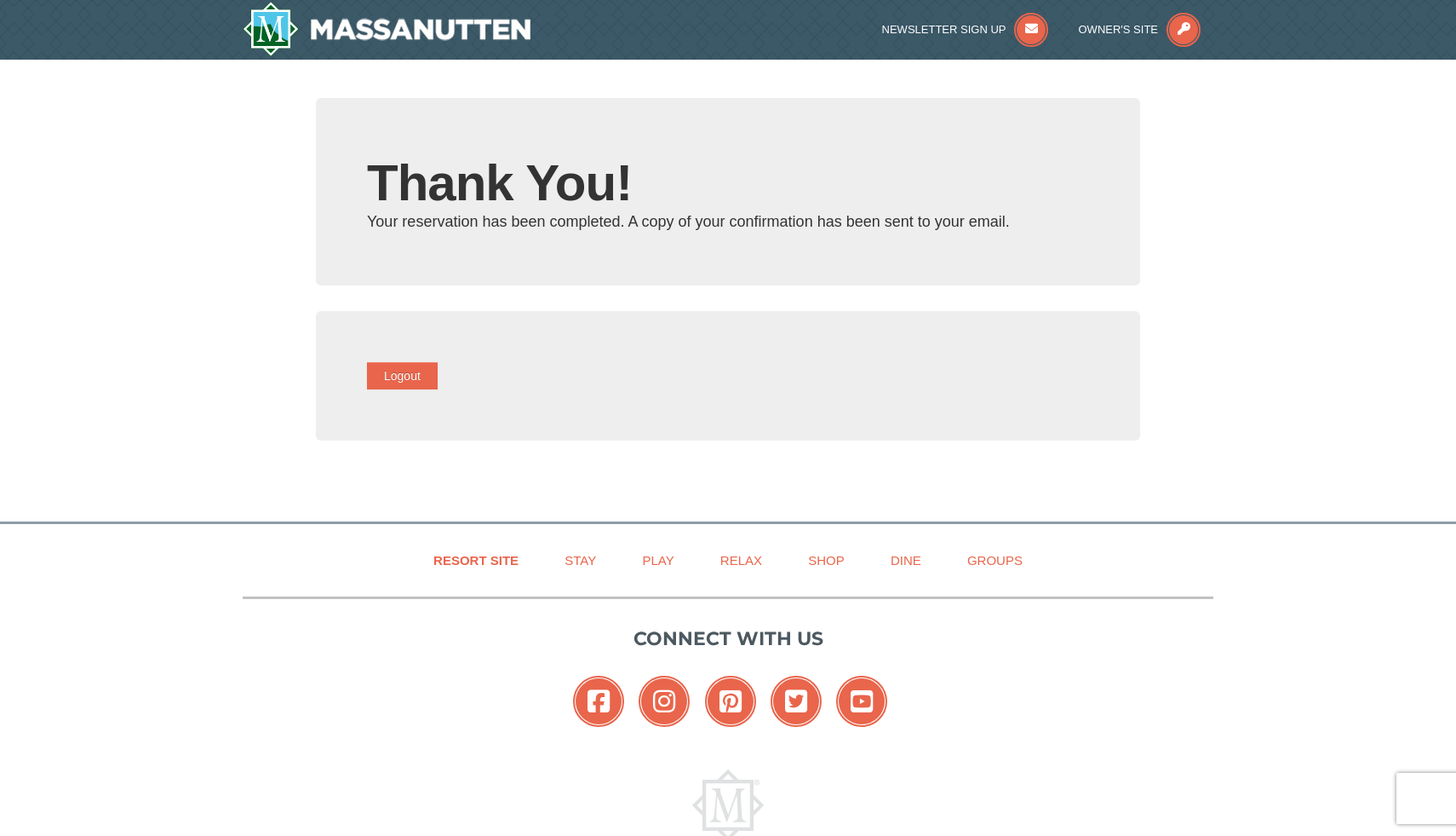
type input "[EMAIL_ADDRESS][DOMAIN_NAME]"
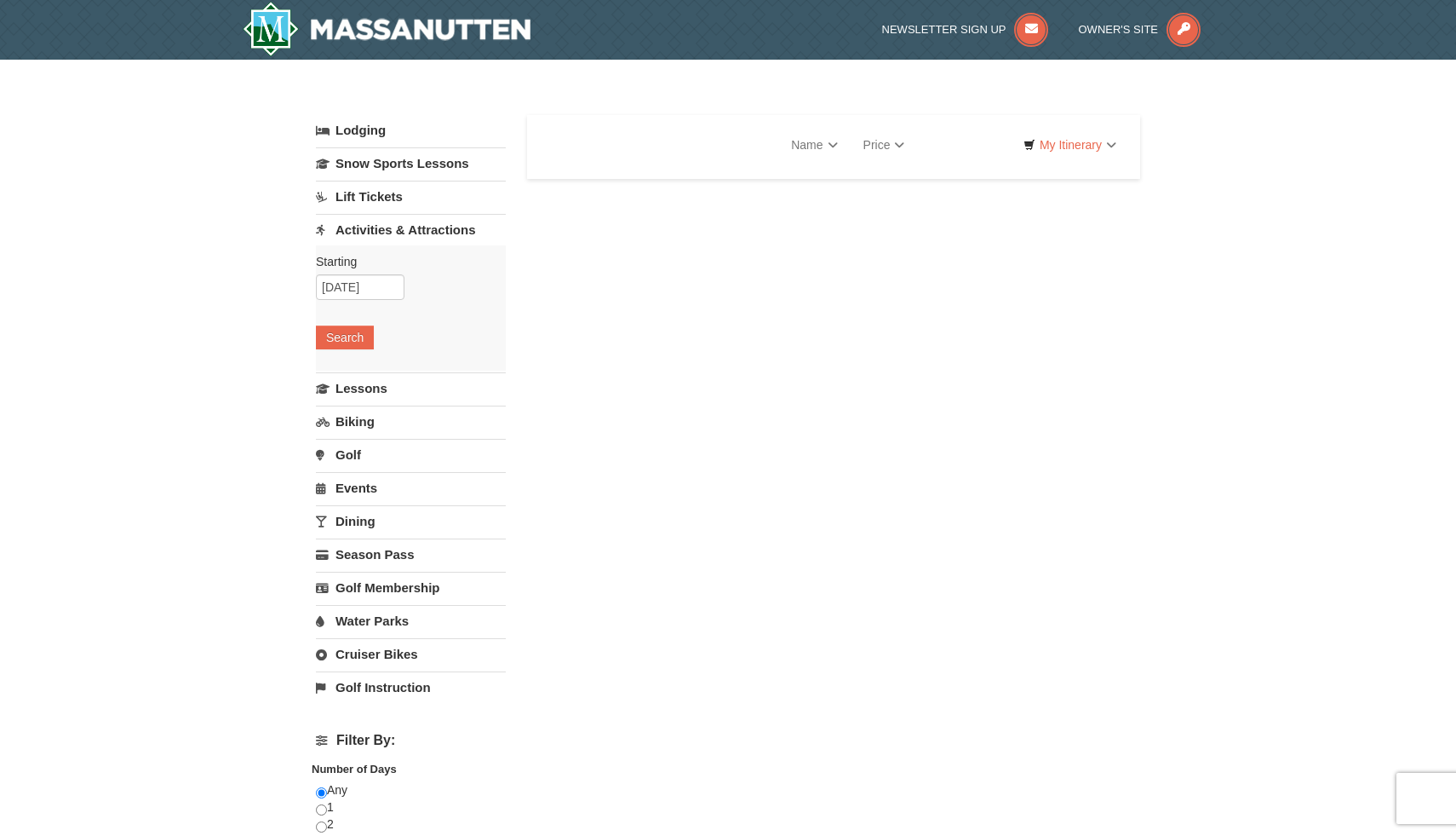
select select "10"
